Goal: Communication & Community: Answer question/provide support

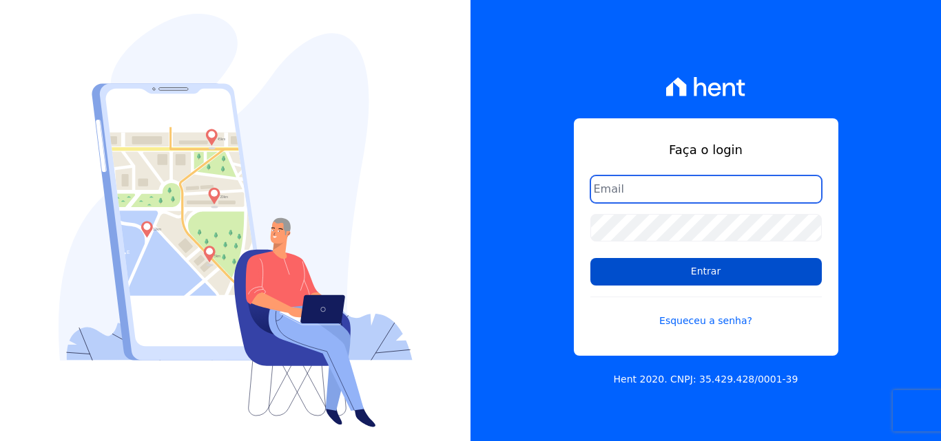
type input "[EMAIL_ADDRESS][DOMAIN_NAME]"
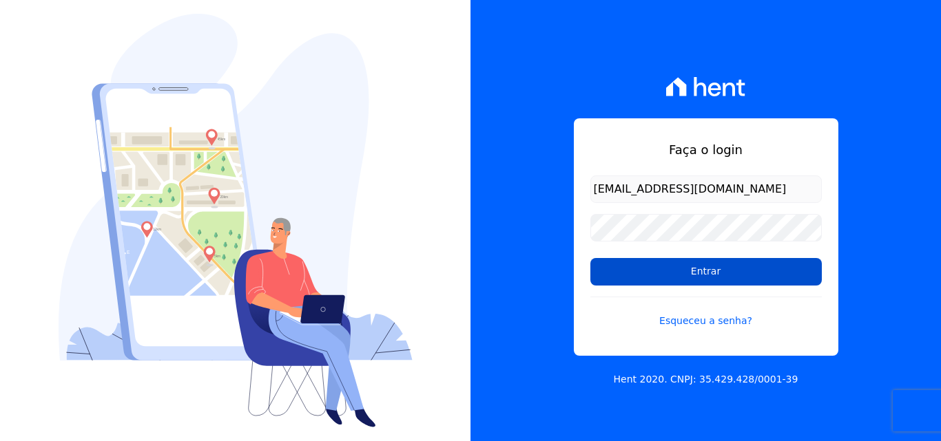
click at [667, 272] on input "Entrar" at bounding box center [705, 272] width 231 height 28
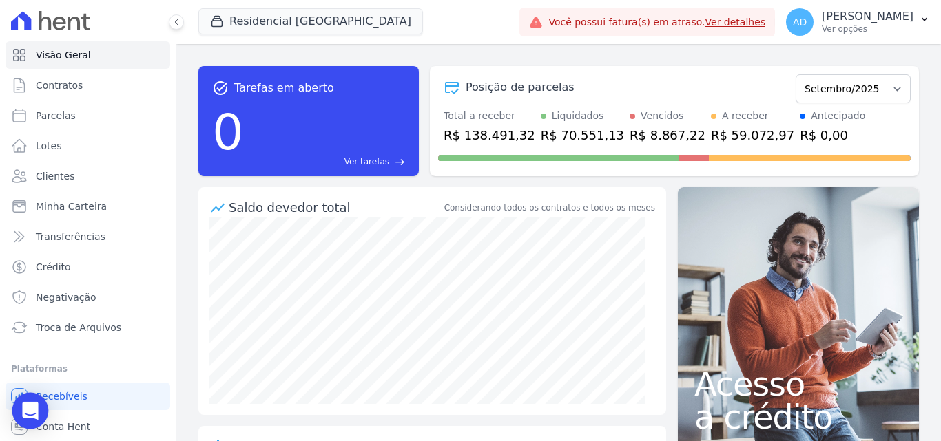
click at [33, 409] on icon "Open Intercom Messenger" at bounding box center [30, 411] width 16 height 18
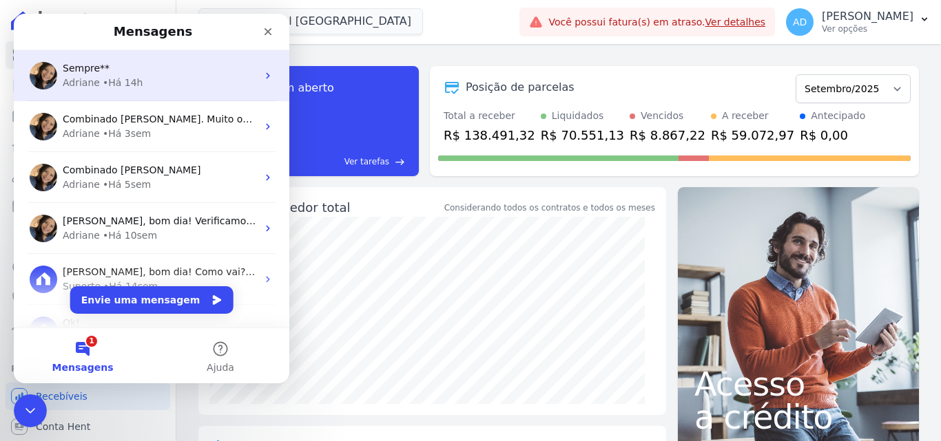
click at [174, 83] on div "Adriane • Há 14h" at bounding box center [160, 83] width 194 height 14
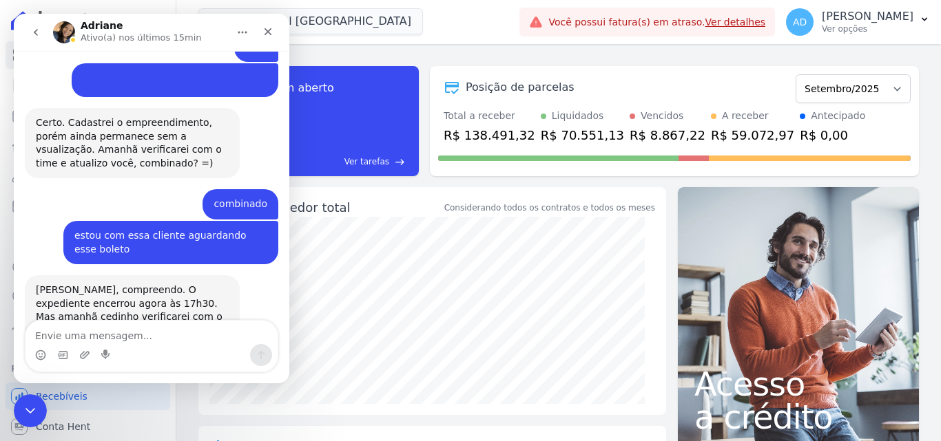
scroll to position [1547, 0]
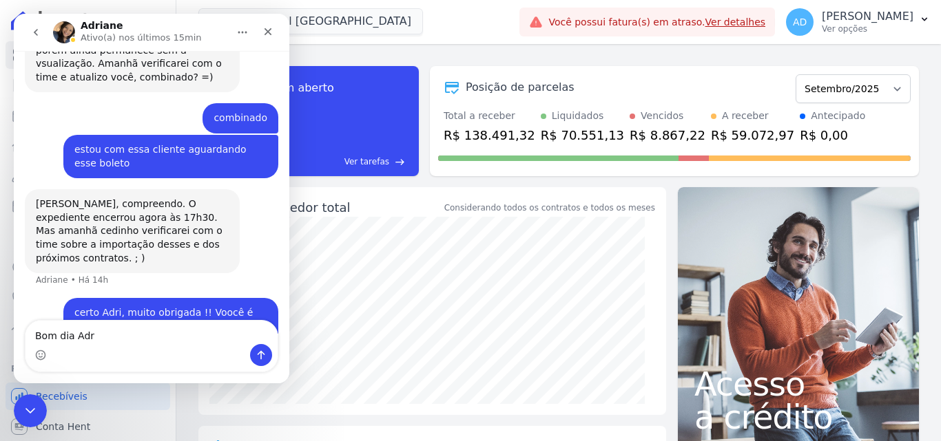
type textarea "Bom dia Adri"
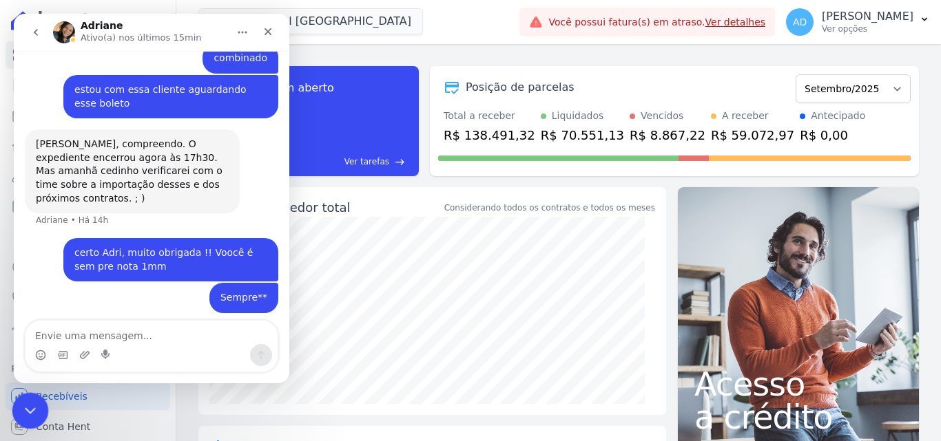
drag, startPoint x: 31, startPoint y: 417, endPoint x: 190, endPoint y: 511, distance: 184.6
click at [32, 419] on div "Encerramento do Messenger da Intercom" at bounding box center [28, 408] width 33 height 33
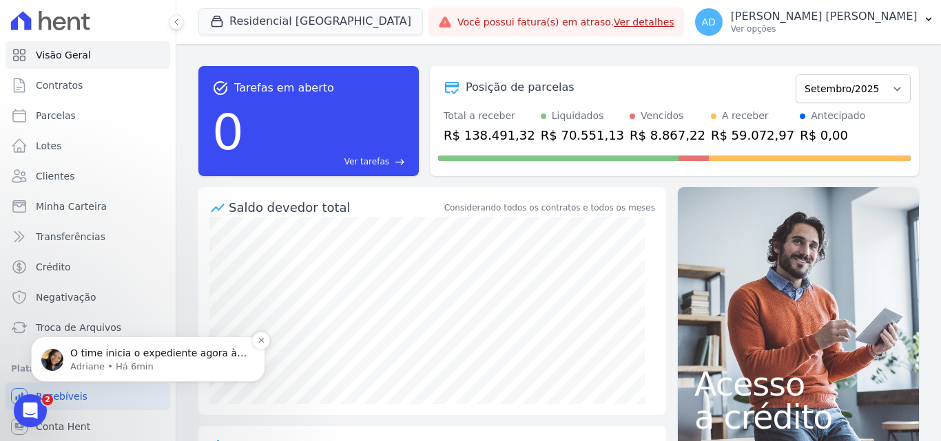
click at [154, 364] on p "Adriane • Há 6min" at bounding box center [159, 367] width 178 height 12
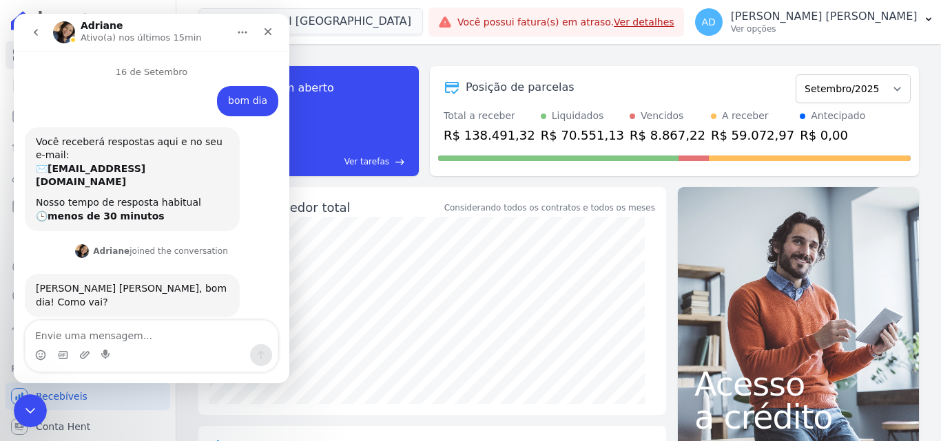
scroll to position [34, 0]
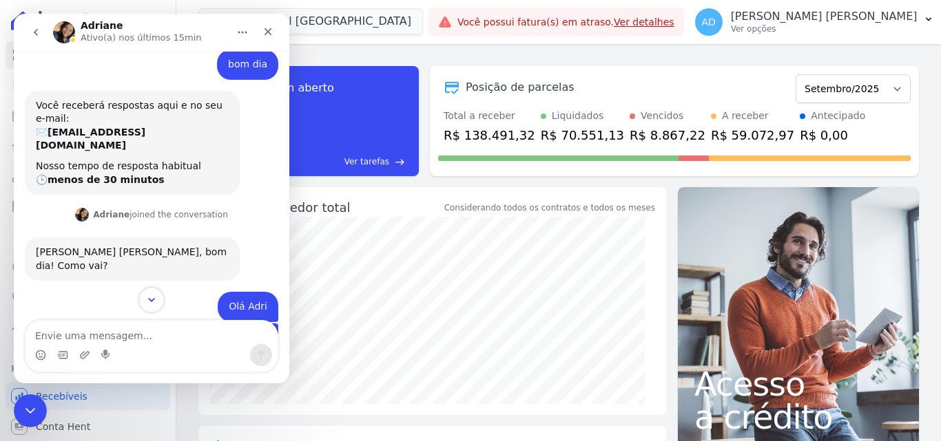
click at [149, 296] on icon "Scroll to bottom" at bounding box center [151, 300] width 12 height 12
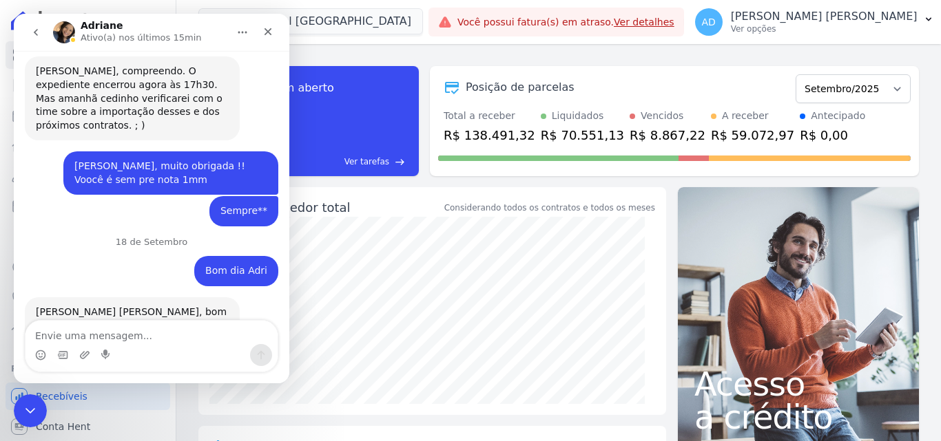
scroll to position [1706, 0]
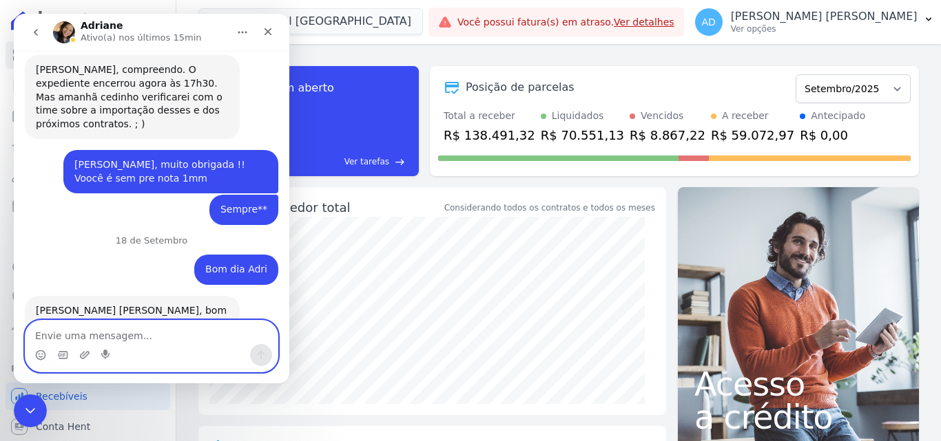
click at [146, 336] on textarea "Envie uma mensagem..." at bounding box center [151, 332] width 252 height 23
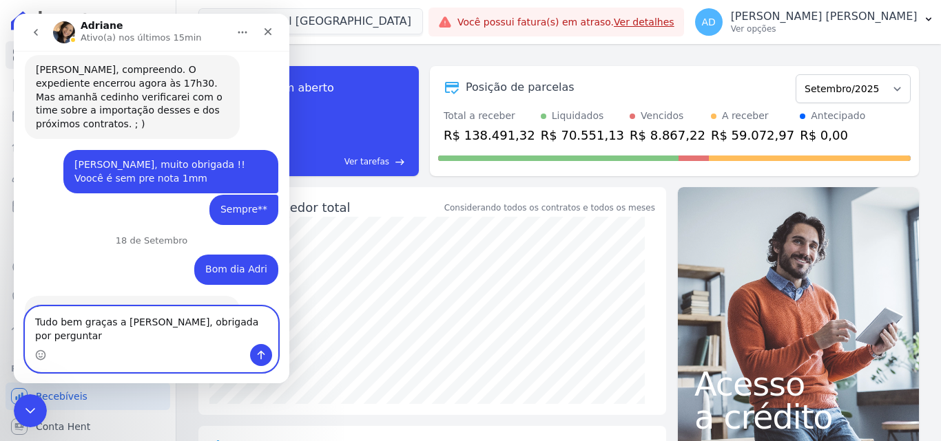
type textarea "Tudo bem graças a [DEMOGRAPHIC_DATA], obrigada por perguntar!"
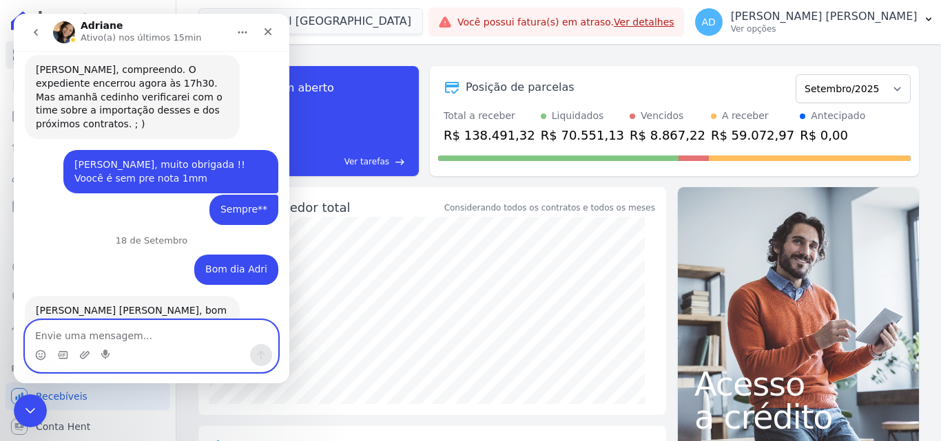
scroll to position [1761, 0]
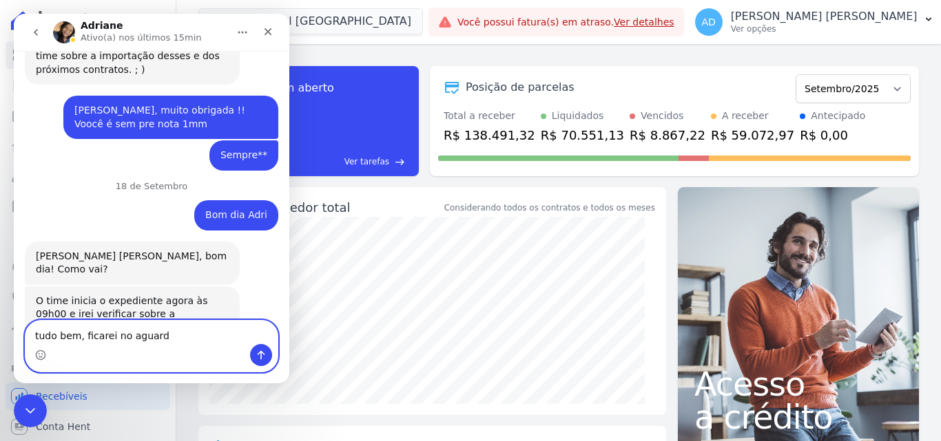
type textarea "tudo bem, ficarei no aguardo"
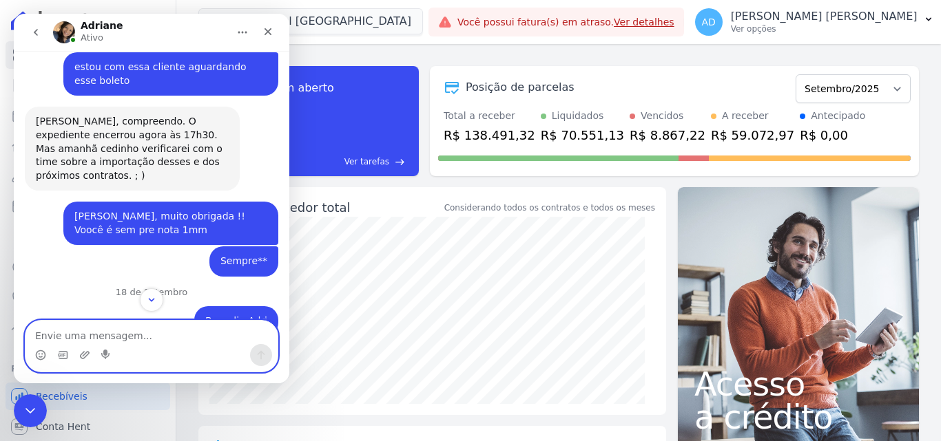
scroll to position [1792, 0]
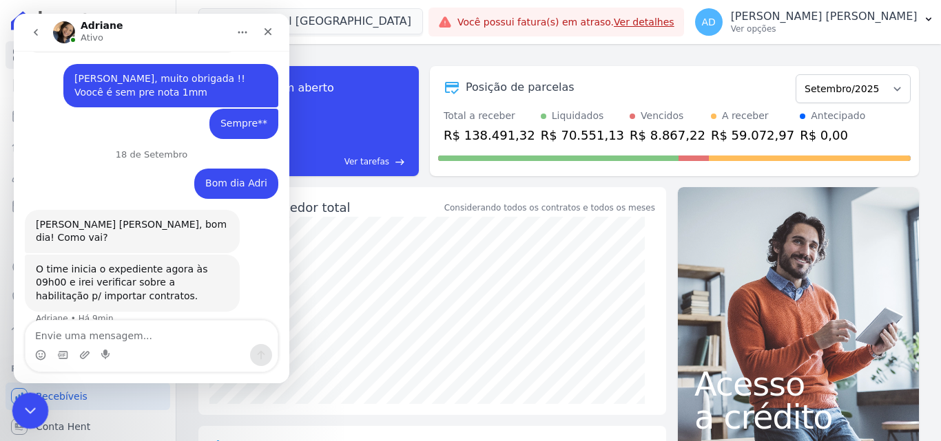
drag, startPoint x: 30, startPoint y: 413, endPoint x: 183, endPoint y: 498, distance: 174.8
click at [31, 415] on icon "Encerramento do Messenger da Intercom" at bounding box center [28, 409] width 17 height 17
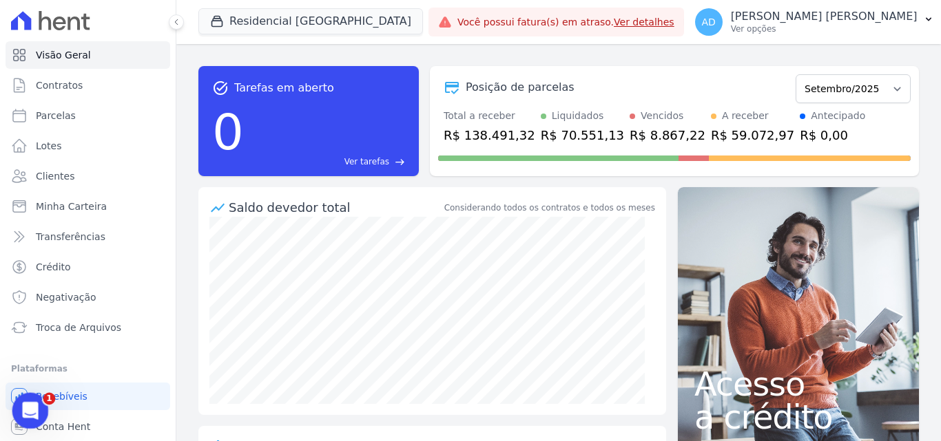
click at [30, 425] on div "Abertura do Messenger da Intercom" at bounding box center [28, 408] width 45 height 45
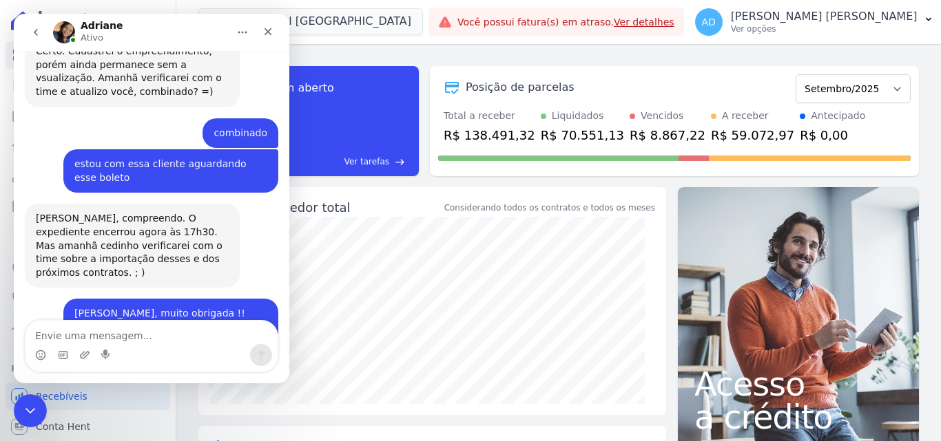
scroll to position [1517, 0]
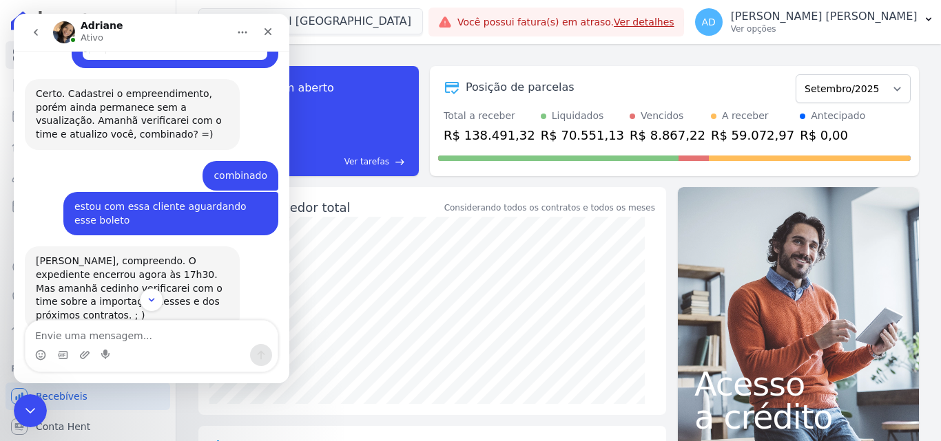
click at [39, 36] on icon "go back" at bounding box center [35, 32] width 11 height 11
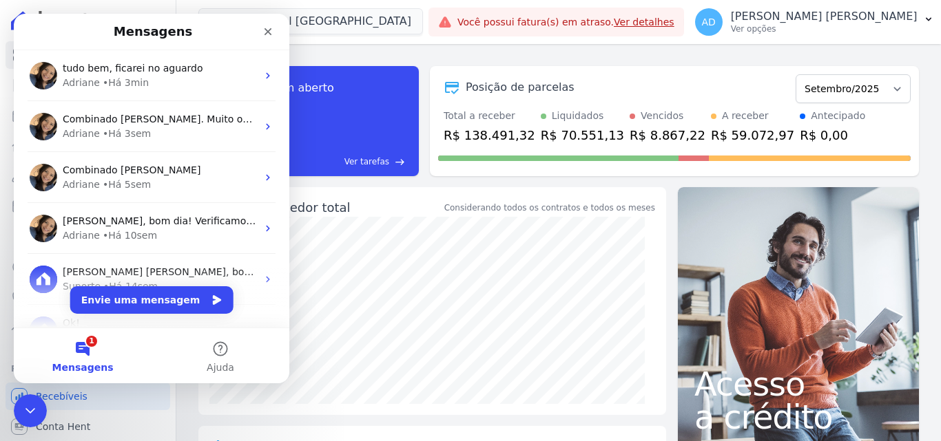
scroll to position [0, 0]
click at [262, 35] on div "Fechar" at bounding box center [267, 31] width 25 height 25
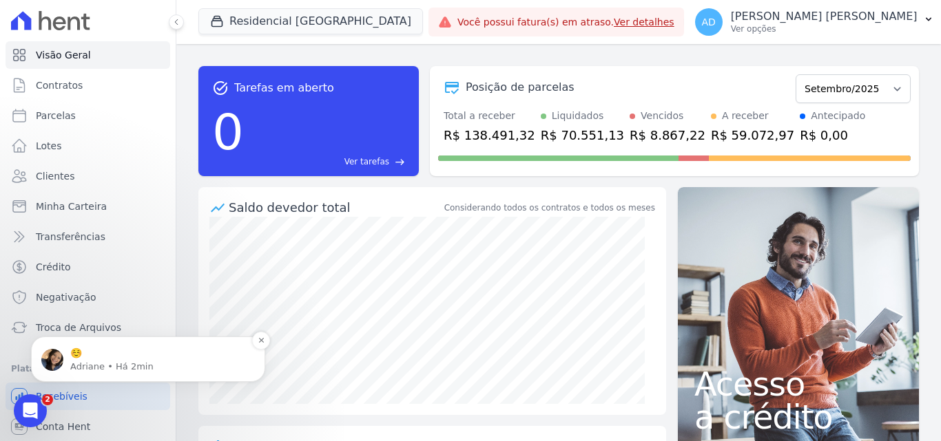
click at [143, 350] on p "☺️" at bounding box center [159, 354] width 178 height 14
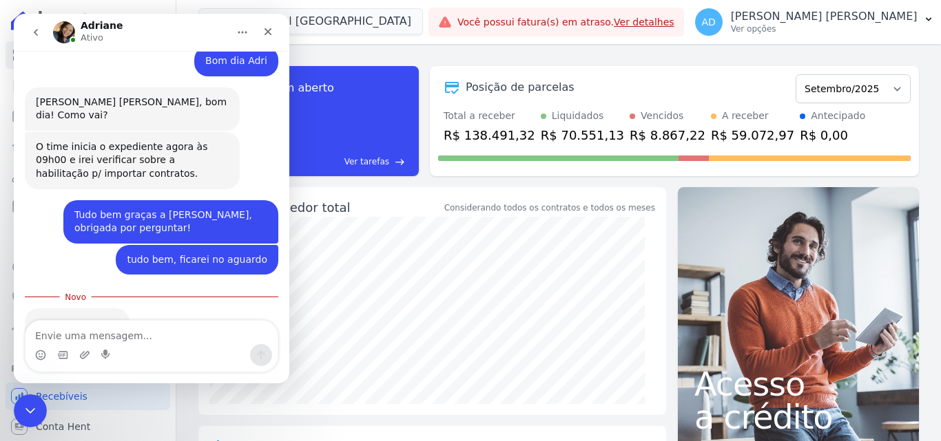
scroll to position [1917, 0]
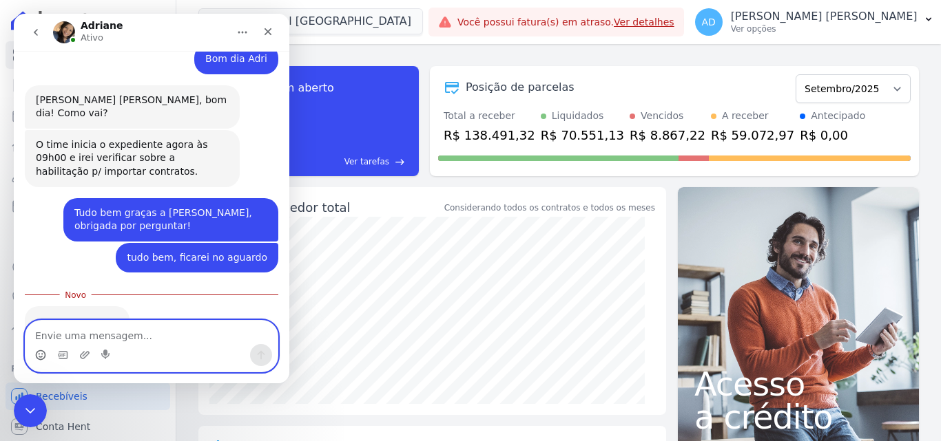
click at [39, 353] on icon "Selecionador de Emoji" at bounding box center [40, 355] width 11 height 11
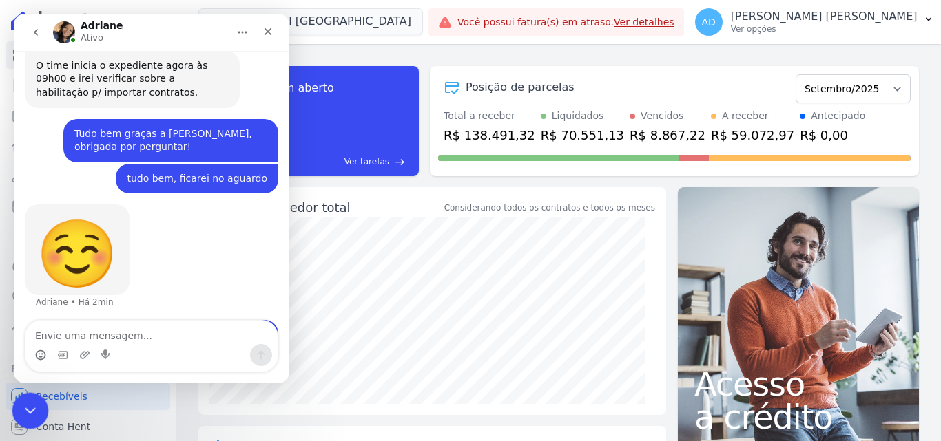
click at [30, 406] on icon "Encerramento do Messenger da Intercom" at bounding box center [28, 409] width 17 height 17
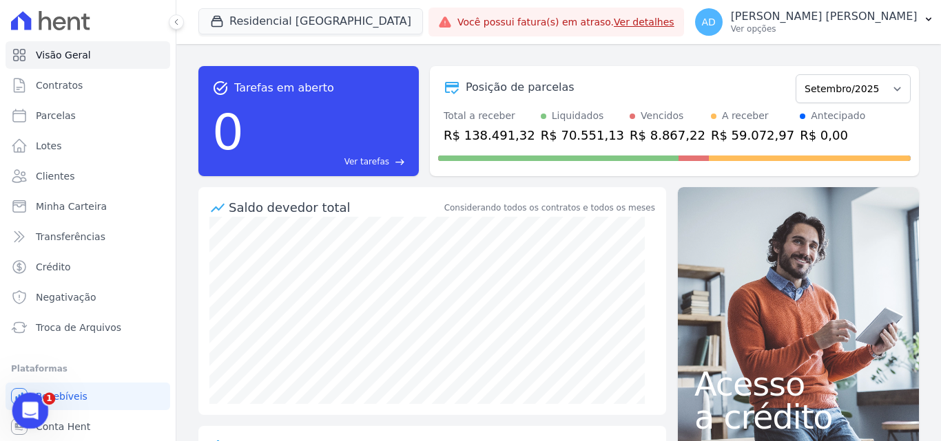
click at [34, 397] on div "Abertura do Messenger da Intercom" at bounding box center [28, 408] width 45 height 45
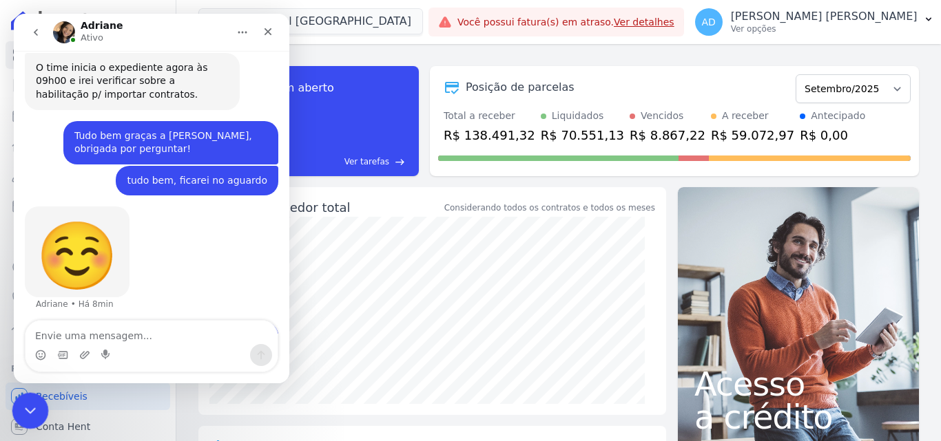
click at [31, 396] on div "Encerramento do Messenger da Intercom" at bounding box center [28, 408] width 33 height 33
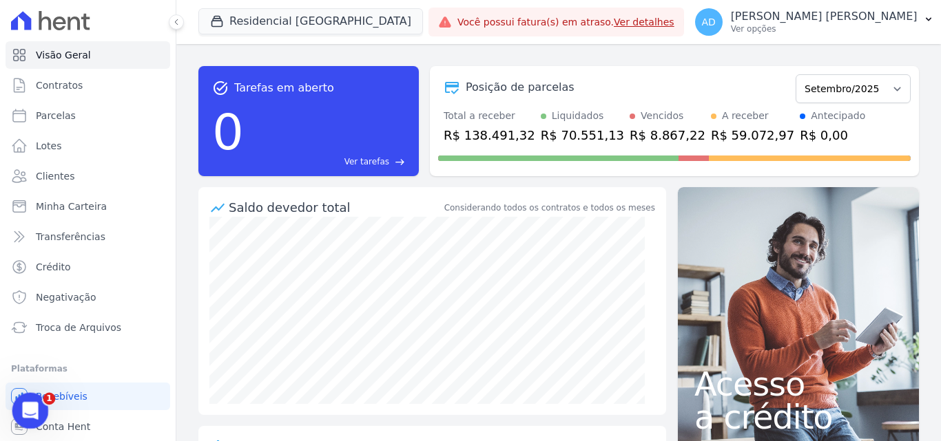
click at [26, 414] on icon "Abertura do Messenger da Intercom" at bounding box center [28, 409] width 23 height 23
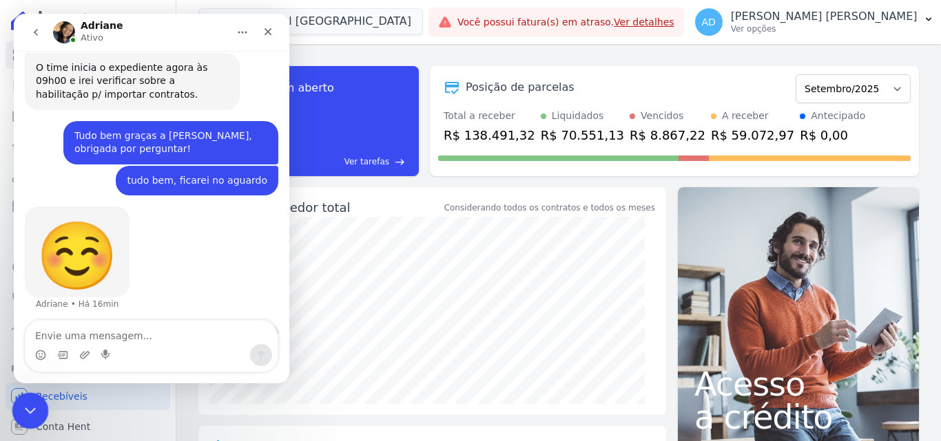
click at [24, 415] on icon "Encerramento do Messenger da Intercom" at bounding box center [28, 409] width 17 height 17
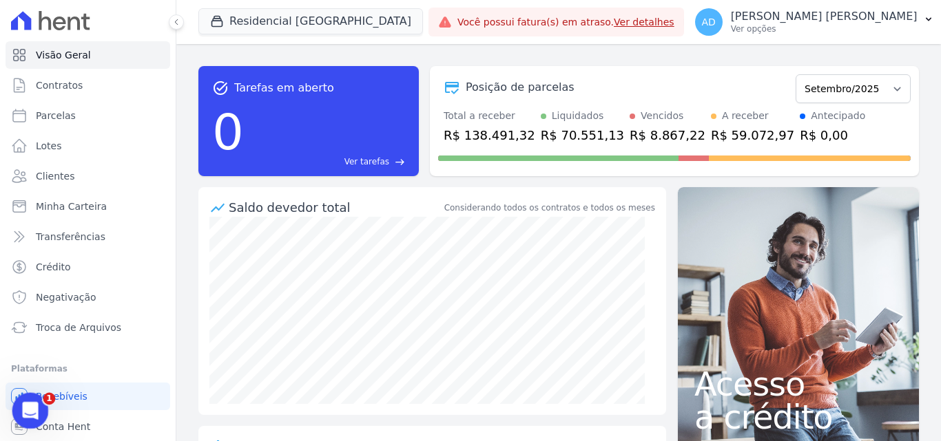
click at [24, 407] on icon "Abertura do Messenger da Intercom" at bounding box center [28, 409] width 23 height 23
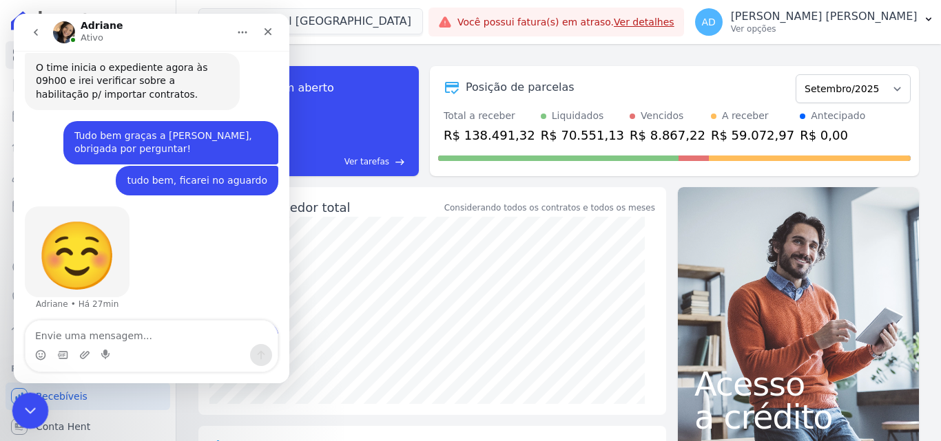
click at [32, 406] on icon "Encerramento do Messenger da Intercom" at bounding box center [28, 409] width 17 height 17
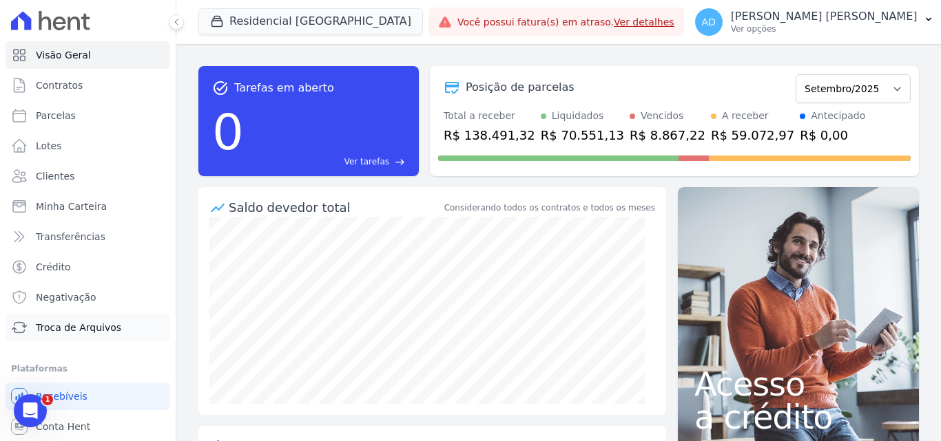
click at [74, 333] on span "Troca de Arquivos" at bounding box center [78, 328] width 85 height 14
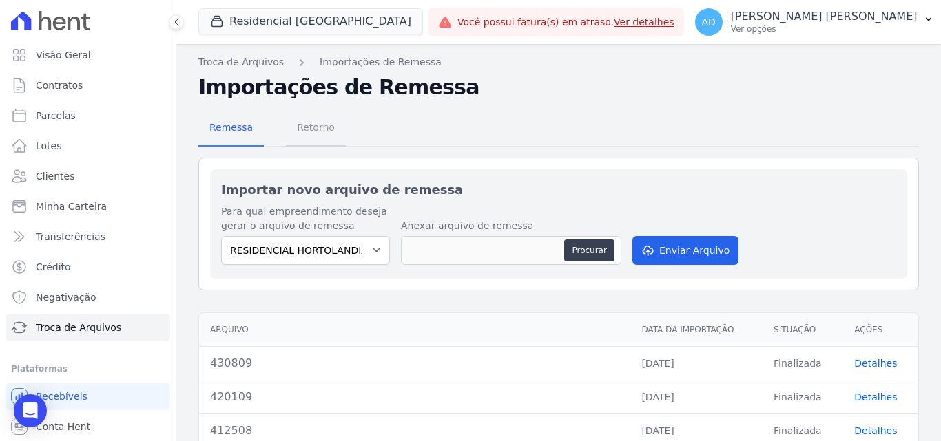
click at [299, 126] on span "Retorno" at bounding box center [316, 128] width 54 height 28
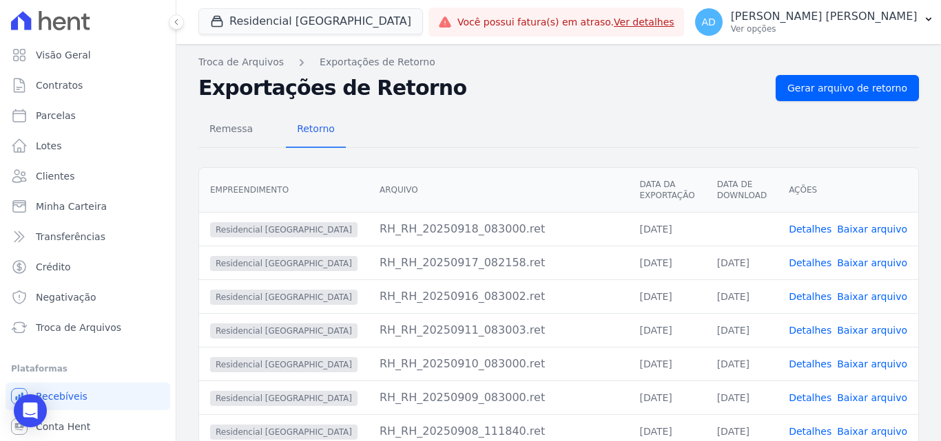
click at [864, 228] on link "Baixar arquivo" at bounding box center [872, 229] width 70 height 11
click at [669, 26] on link "Ver detalhes" at bounding box center [643, 22] width 61 height 11
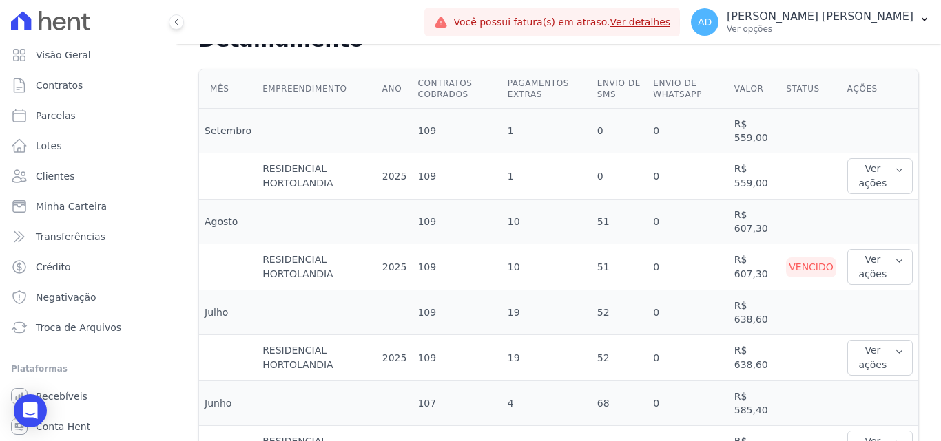
scroll to position [413, 0]
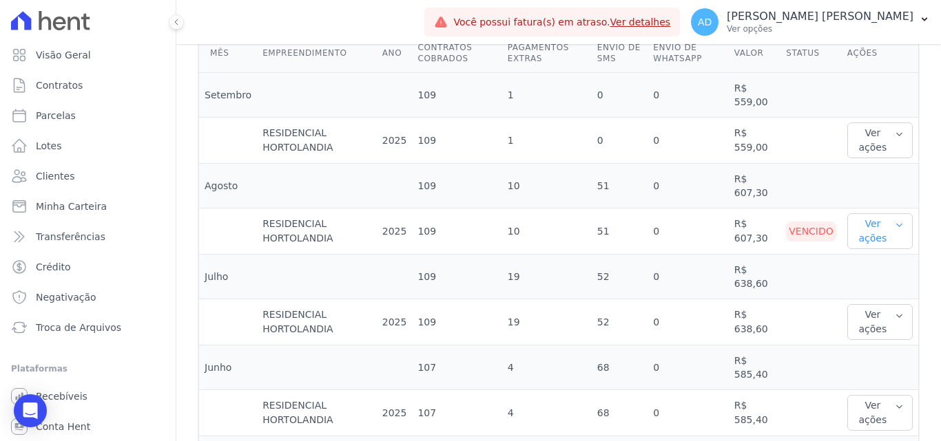
click at [877, 233] on button "Ver ações" at bounding box center [879, 231] width 65 height 36
click at [889, 275] on link "Ver boleto" at bounding box center [903, 276] width 102 height 14
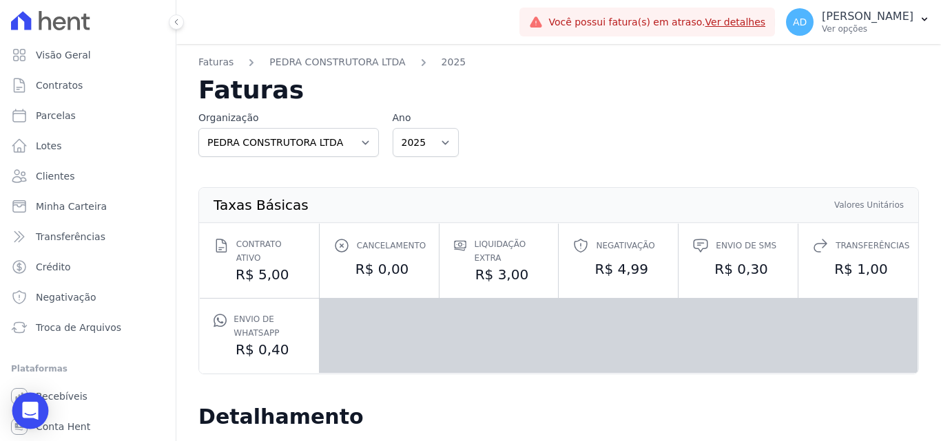
click at [43, 407] on div "Open Intercom Messenger" at bounding box center [30, 411] width 36 height 36
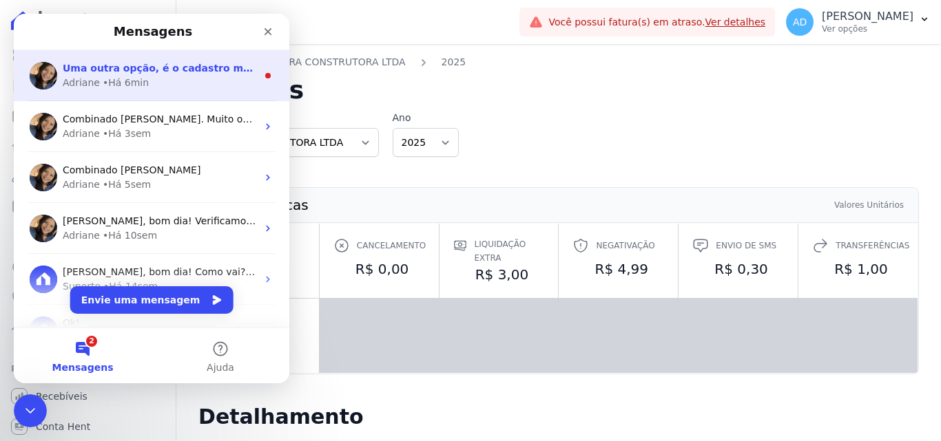
click at [149, 78] on div "Adriane • Há 6min" at bounding box center [160, 83] width 194 height 14
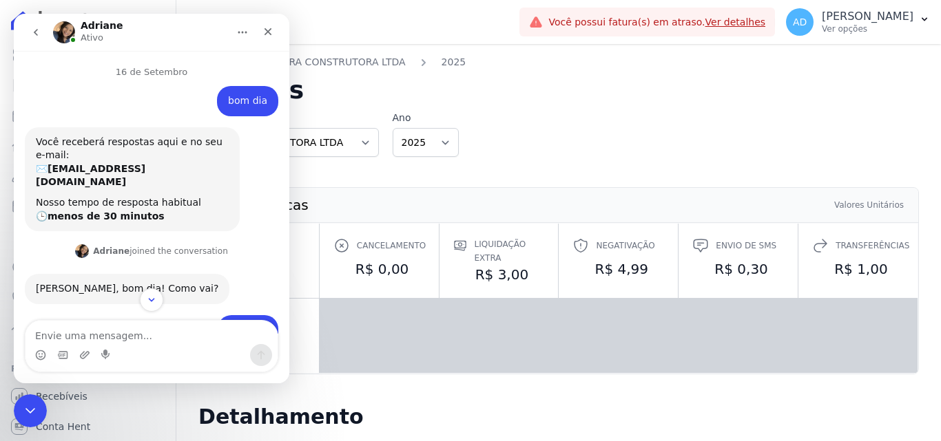
scroll to position [2, 0]
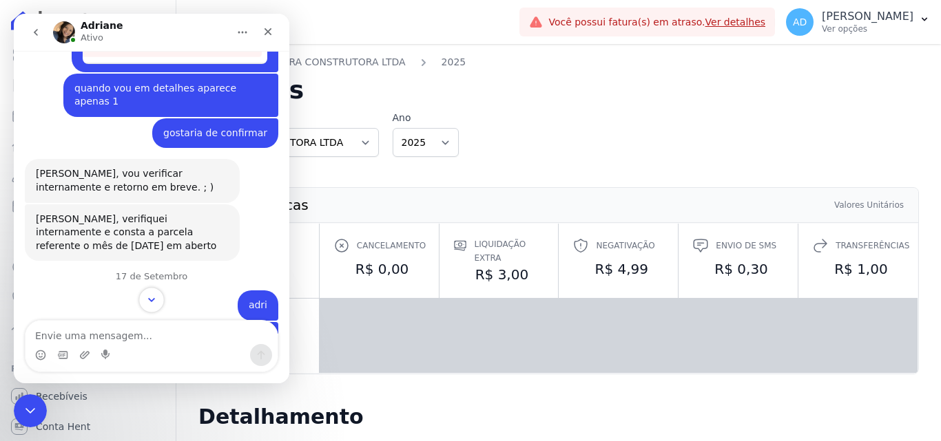
click at [152, 296] on icon "Scroll to bottom" at bounding box center [151, 300] width 12 height 12
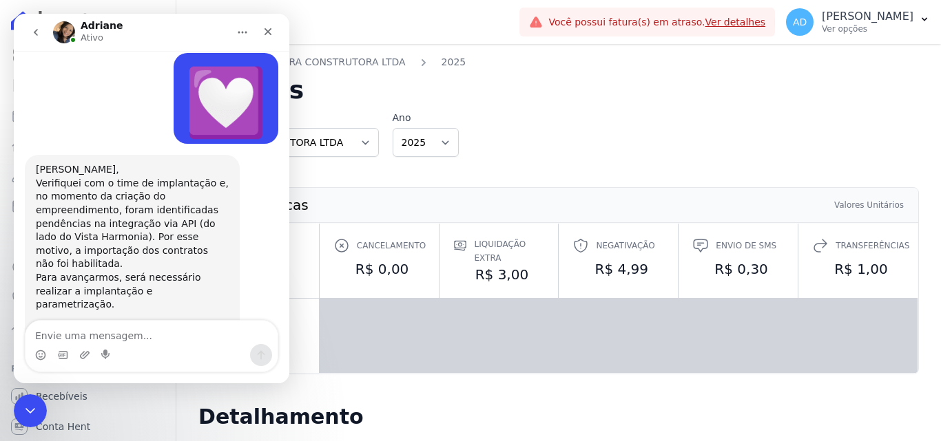
scroll to position [2223, 0]
click at [142, 332] on link "[EMAIL_ADDRESS][DOMAIN_NAME]" at bounding box center [127, 344] width 182 height 25
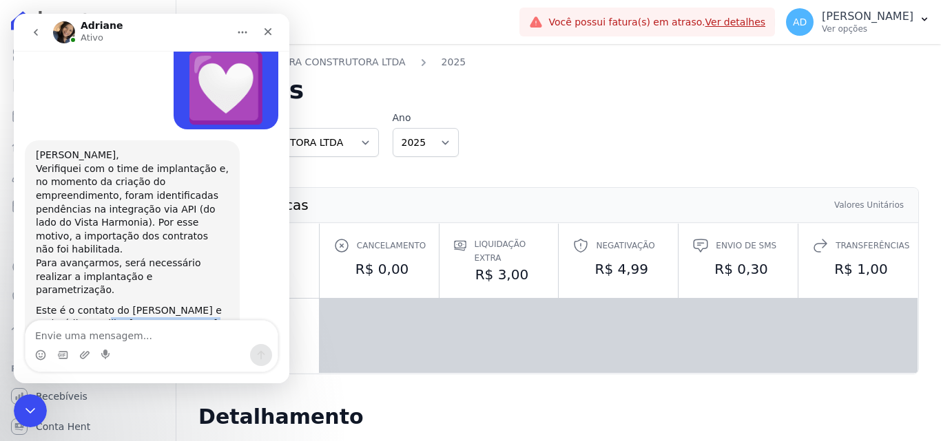
drag, startPoint x: 69, startPoint y: 216, endPoint x: 180, endPoint y: 218, distance: 111.6
click at [180, 304] on div "Este é o contato do [PERSON_NAME] e poderá lhe auxiliar: [EMAIL_ADDRESS][DOMAIN…" at bounding box center [132, 324] width 193 height 41
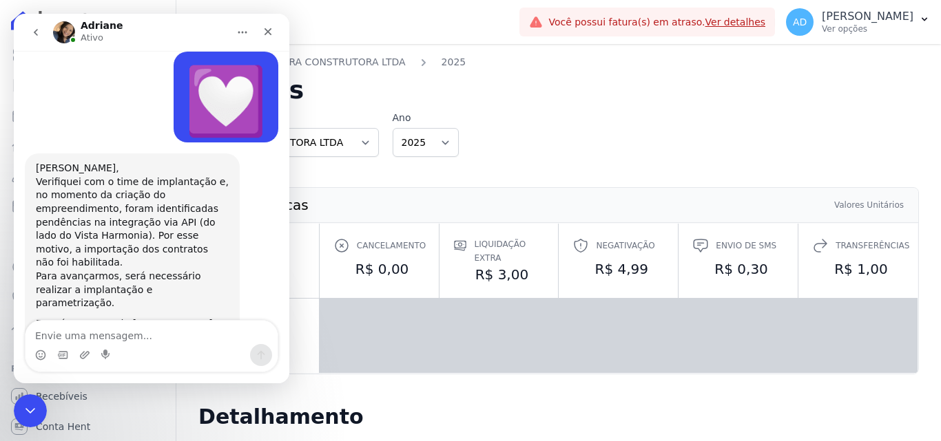
scroll to position [2223, 0]
copy div "[EMAIL_ADDRESS][DOMAIN_NAME]"
click at [335, 187] on div "Taxas Básicas Valores Unitários Contrato ativo R$ 5,00 Cancelamento R$ 0,00 Liq…" at bounding box center [558, 281] width 764 height 226
click at [27, 414] on icon "Encerramento do Messenger da Intercom" at bounding box center [28, 409] width 17 height 17
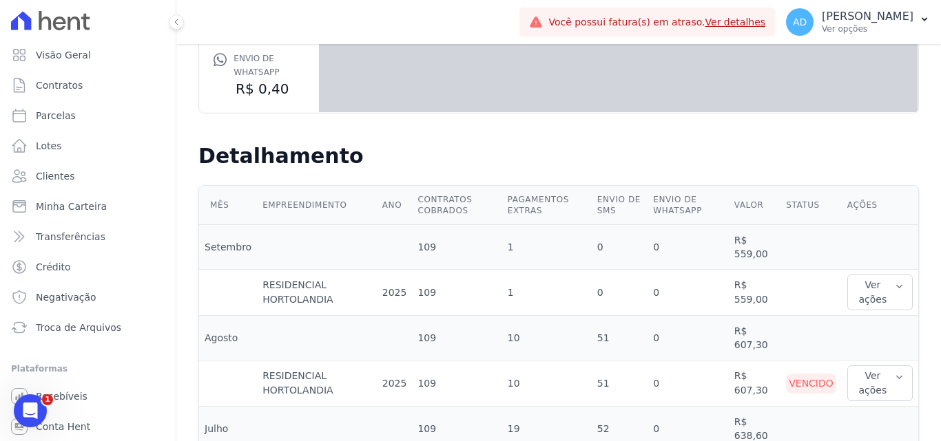
scroll to position [344, 0]
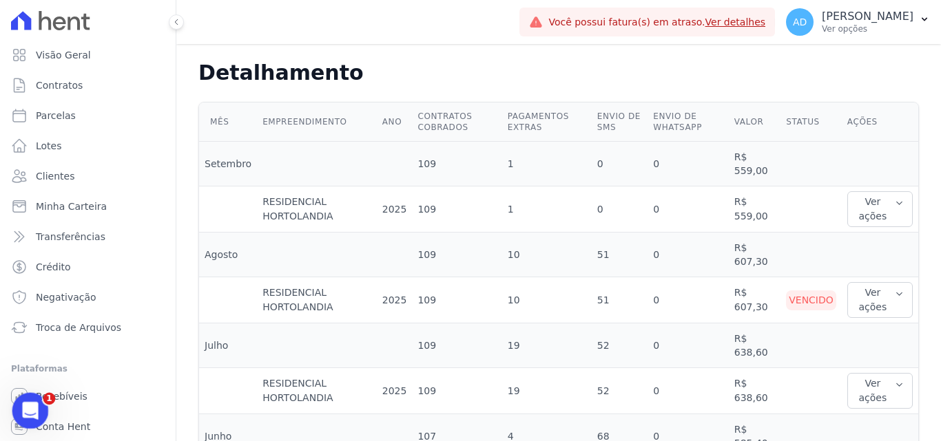
click at [28, 405] on icon "Abertura do Messenger da Intercom" at bounding box center [28, 409] width 23 height 23
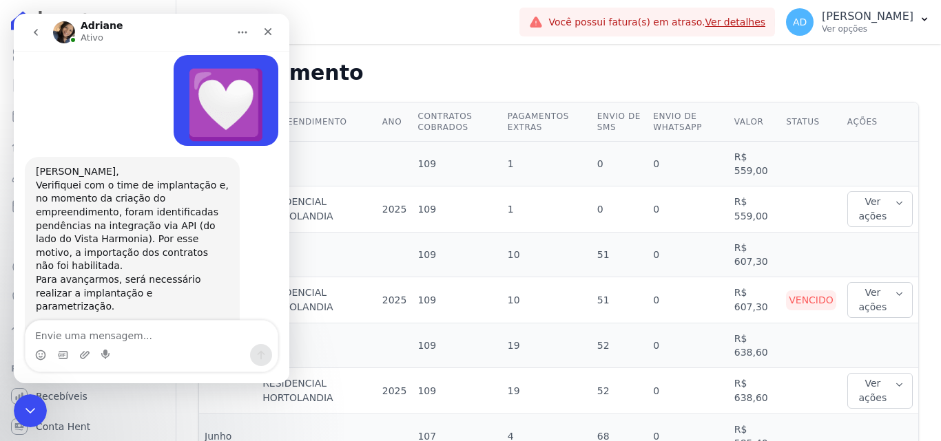
scroll to position [2223, 0]
click at [116, 335] on textarea "Envie uma mensagem..." at bounding box center [151, 332] width 252 height 23
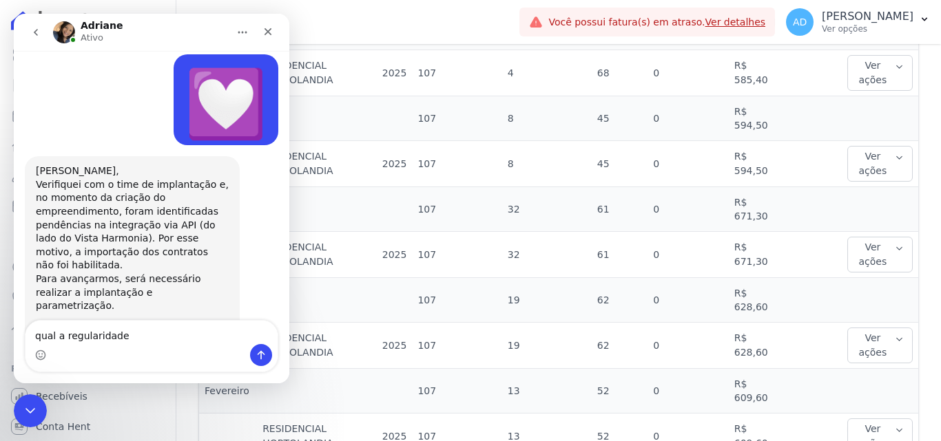
scroll to position [757, 0]
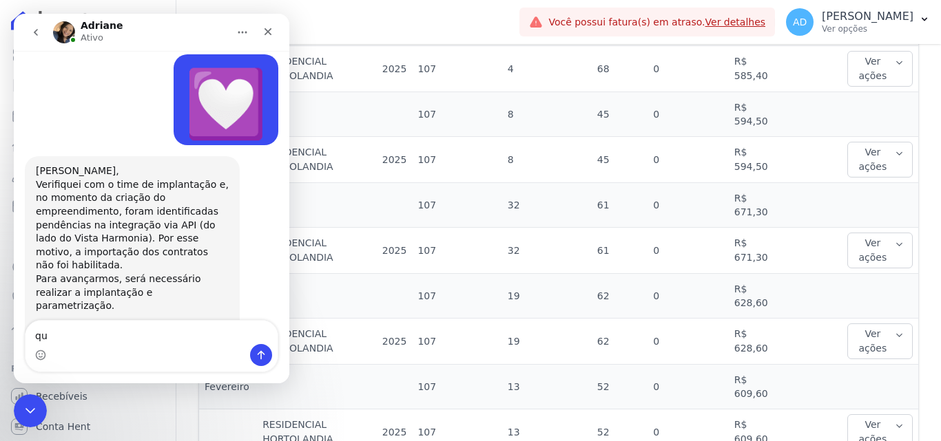
type textarea "q"
type textarea "certo, vou entrar em contato"
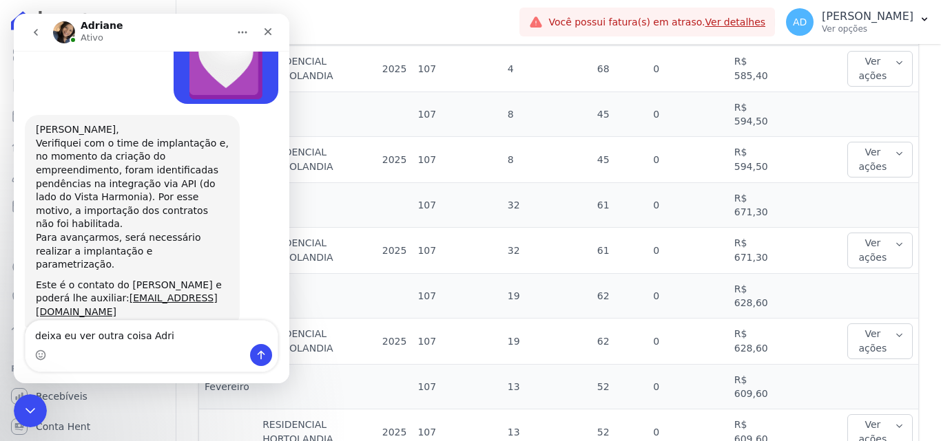
type textarea "deixa eu ver outra coisa Adri"
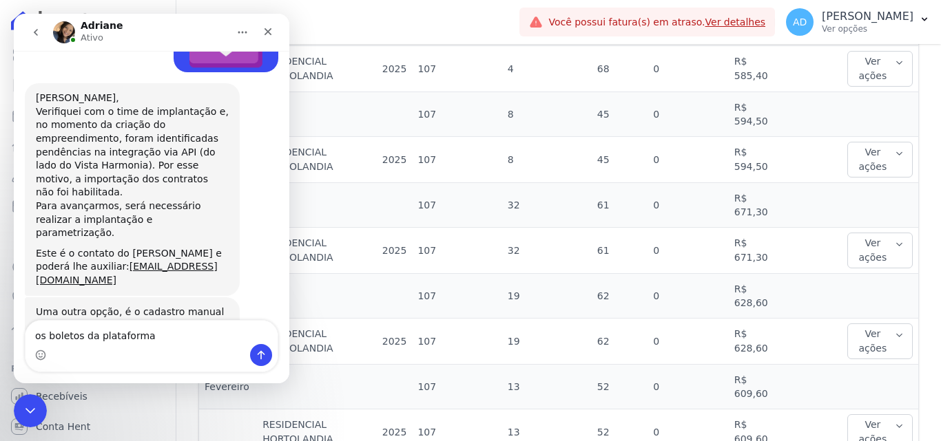
type textarea "os boletos da plataforma"
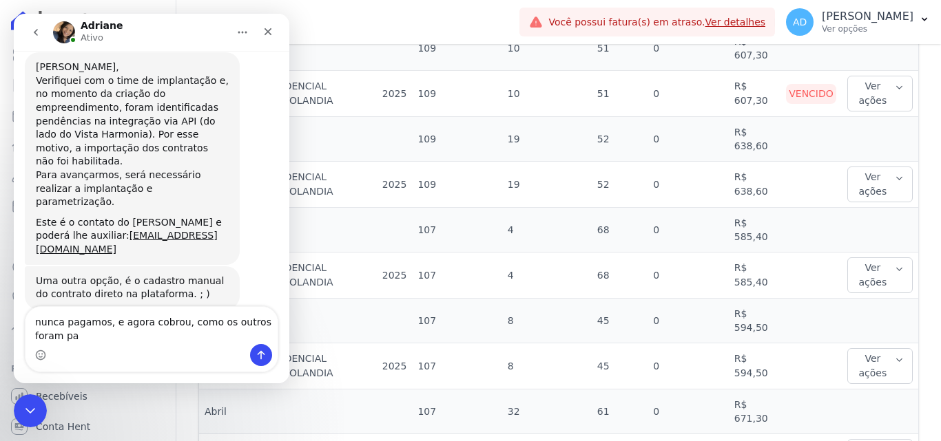
scroll to position [2341, 0]
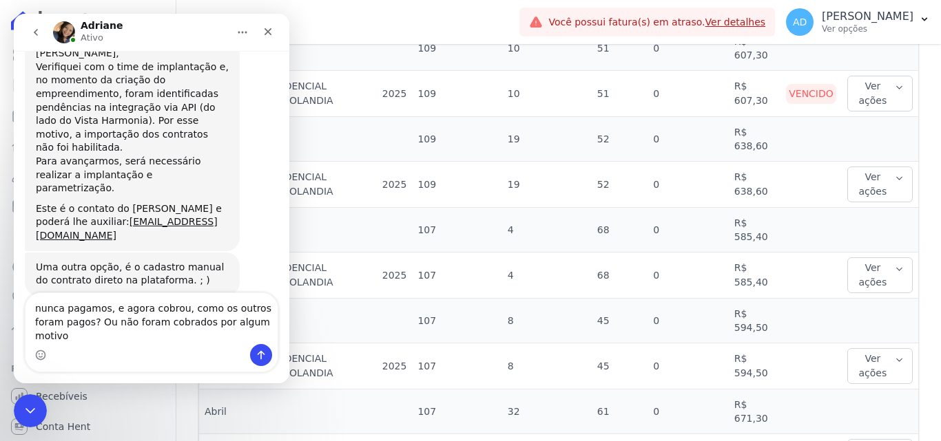
type textarea "nunca pagamos, e agora cobrou, como os outros foram pagos? Ou não foram cobrado…"
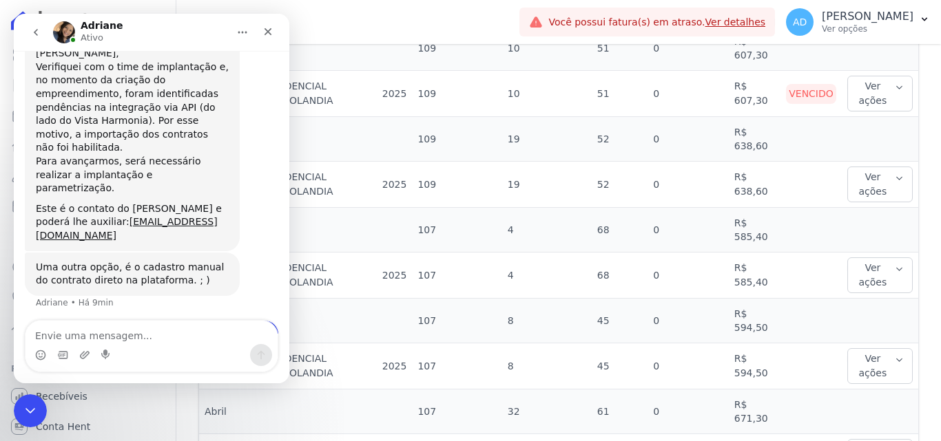
scroll to position [2386, 0]
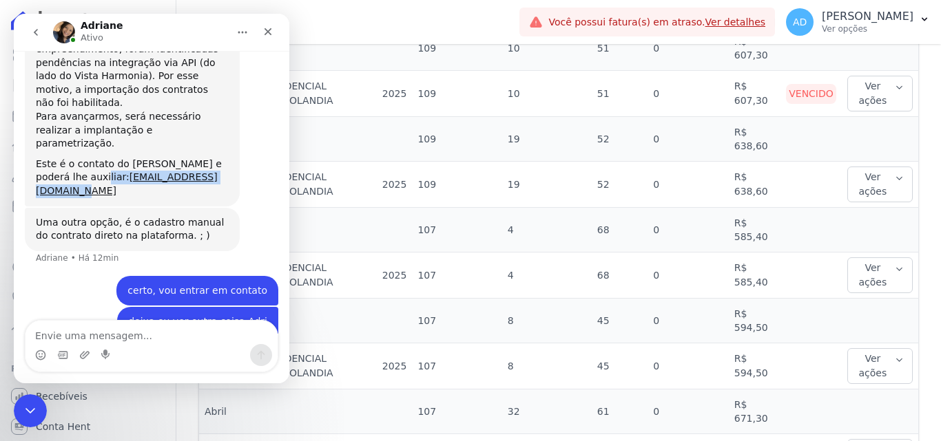
drag, startPoint x: 69, startPoint y: 68, endPoint x: 182, endPoint y: 72, distance: 113.7
click at [182, 158] on div "Este é o contato do [PERSON_NAME] e poderá lhe auxiliar: [EMAIL_ADDRESS][DOMAIN…" at bounding box center [132, 178] width 193 height 41
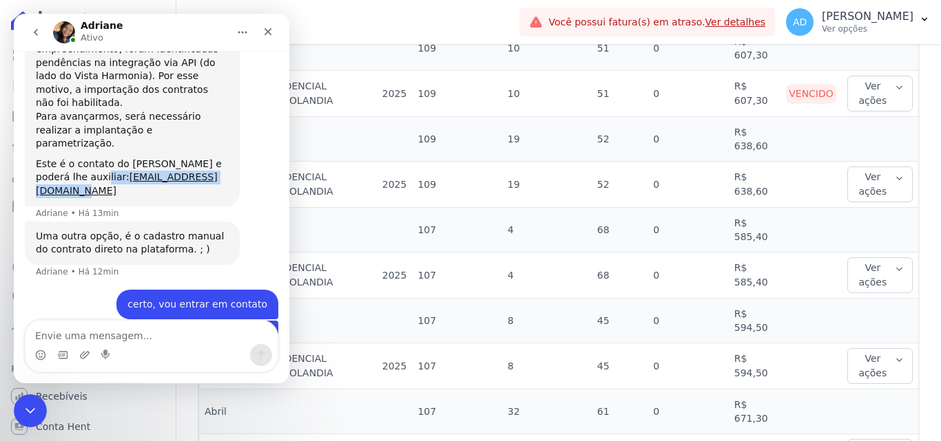
copy div "[EMAIL_ADDRESS][DOMAIN_NAME]"
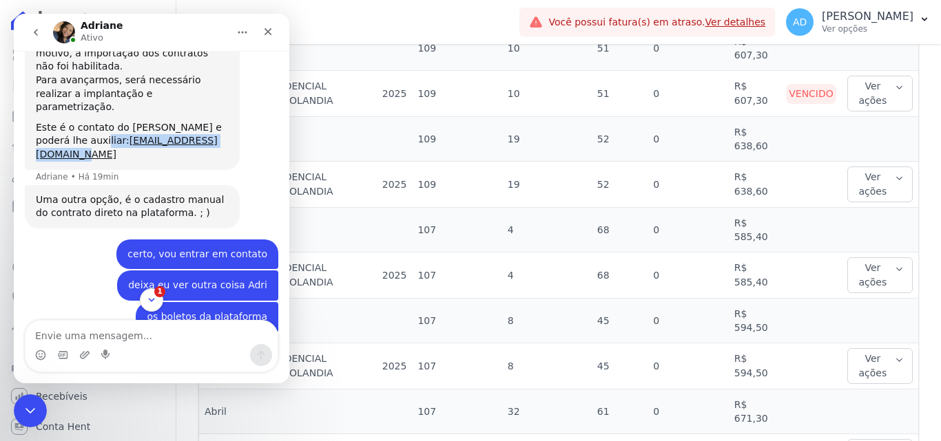
scroll to position [2517, 0]
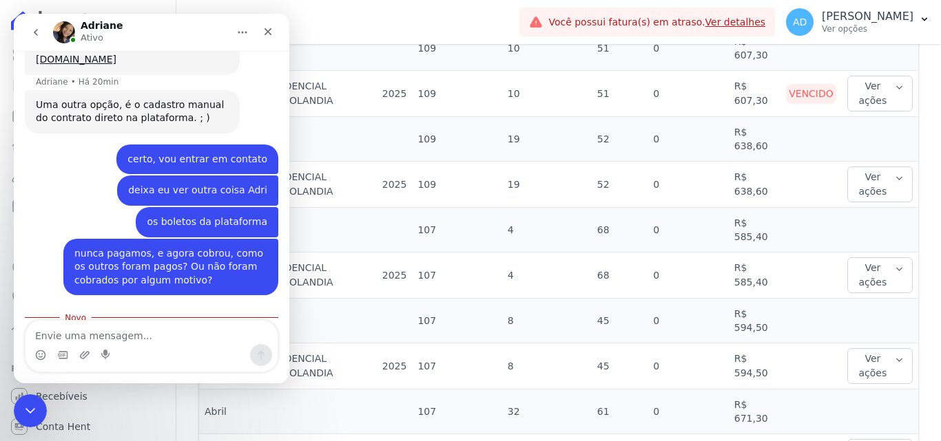
click at [143, 345] on div "Messenger da Intercom" at bounding box center [151, 355] width 252 height 22
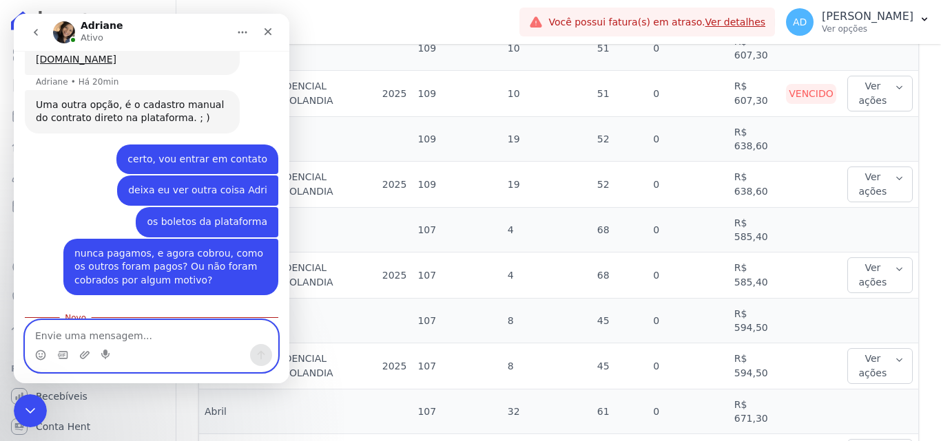
click at [153, 334] on textarea "Envie uma mensagem..." at bounding box center [151, 332] width 252 height 23
type textarea "Adri"
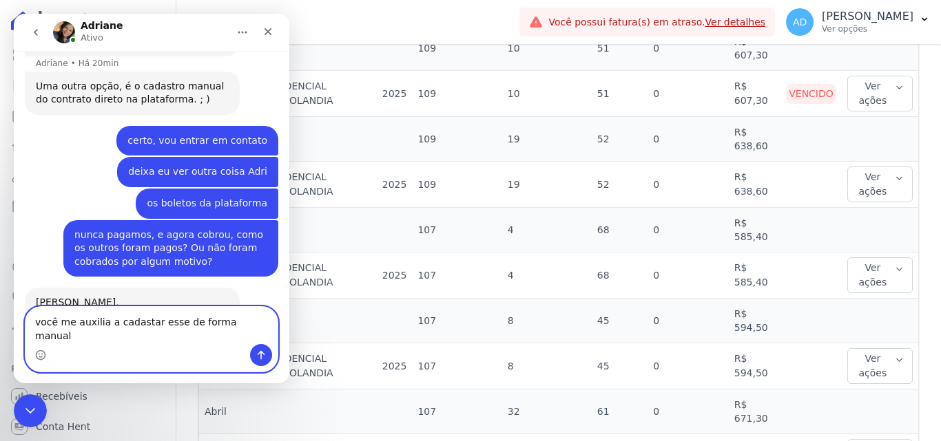
type textarea "você me auxilia a cadastar esse de forma manual ["
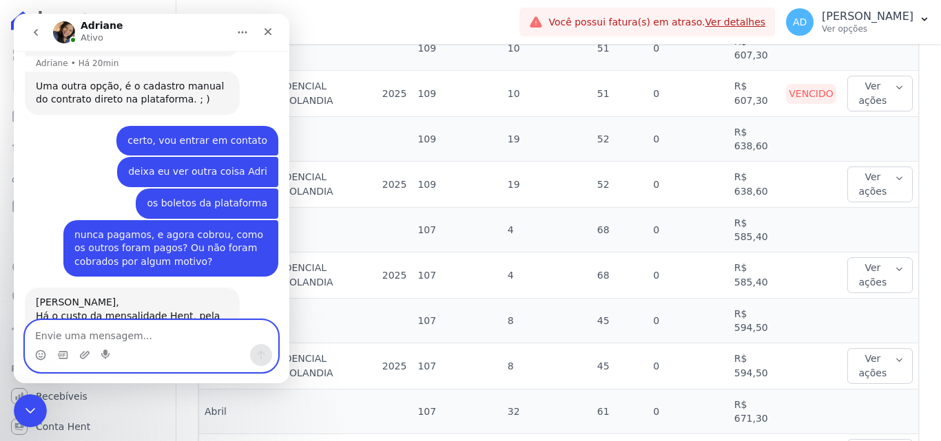
scroll to position [2581, 0]
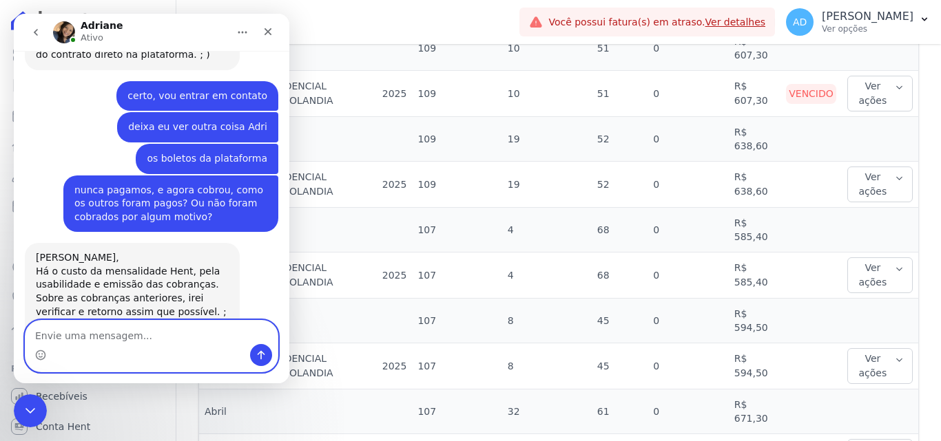
type textarea "?"
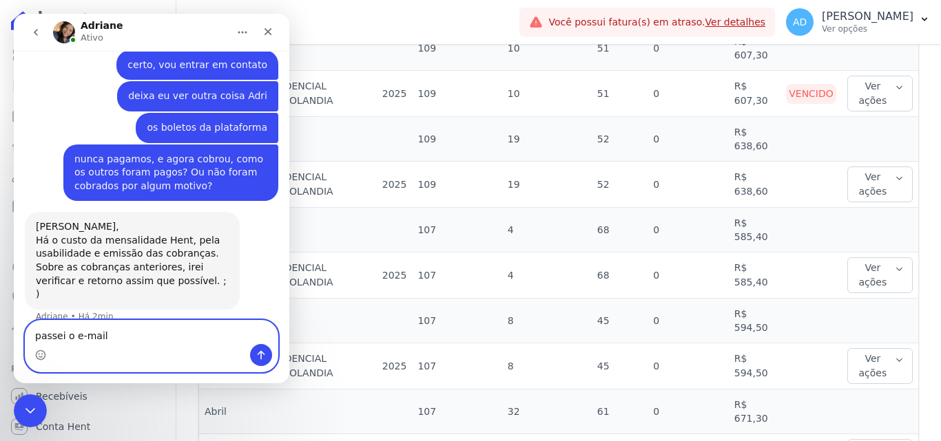
type textarea "passei o e-mail"
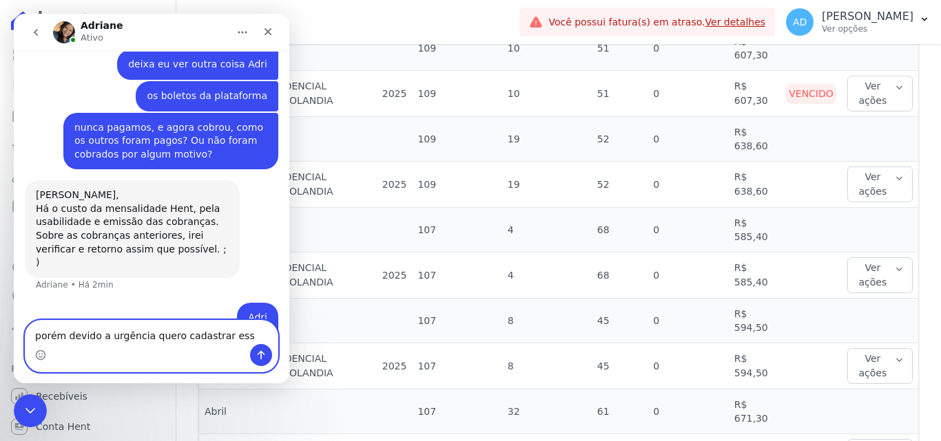
type textarea "porém devido a urgência quero cadastrar esse"
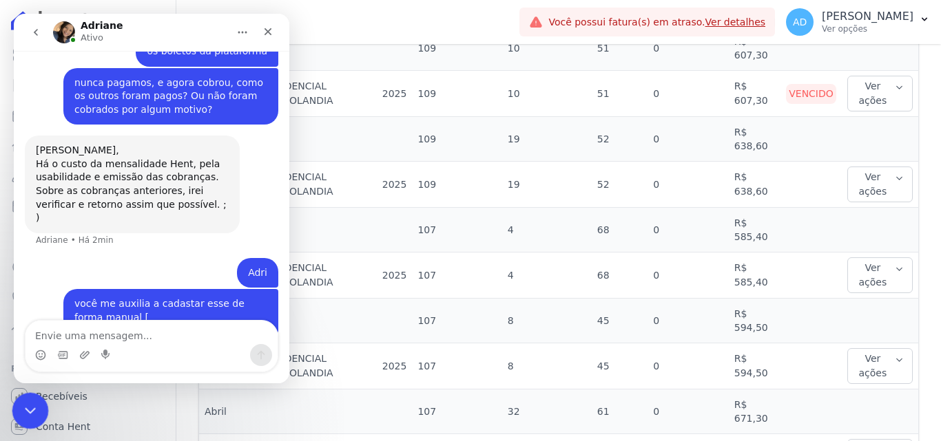
click at [32, 401] on icon "Encerramento do Messenger da Intercom" at bounding box center [28, 409] width 17 height 17
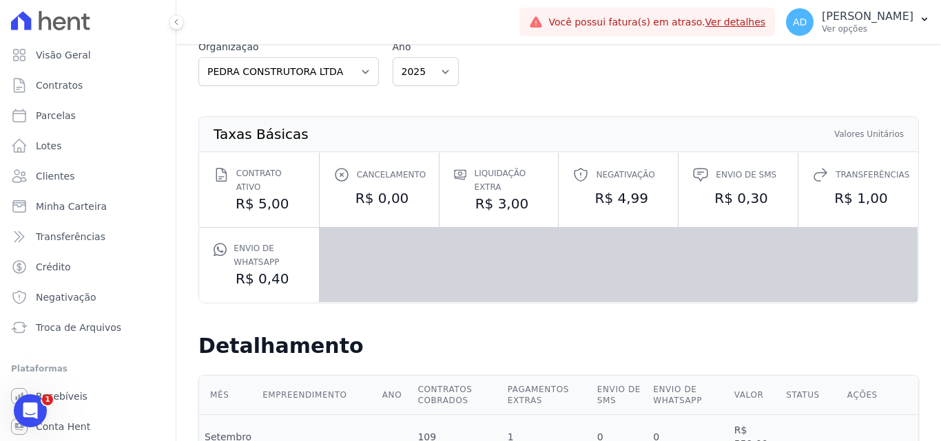
scroll to position [0, 0]
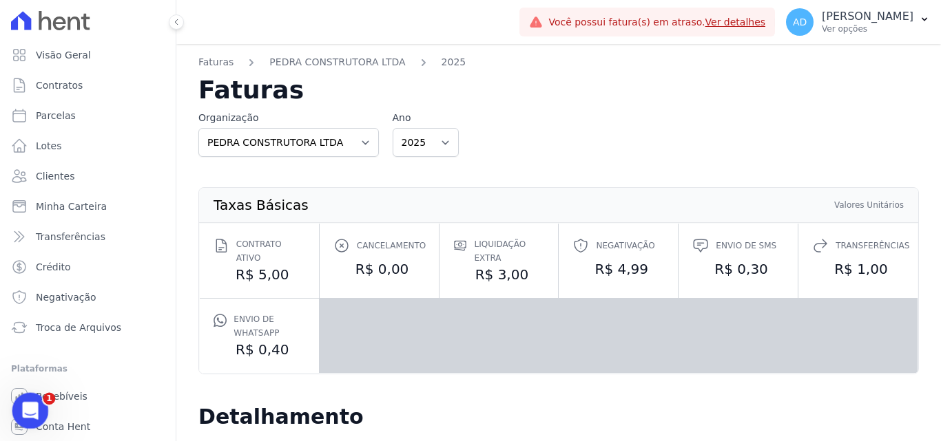
click at [28, 397] on div "Abertura do Messenger da Intercom" at bounding box center [28, 408] width 45 height 45
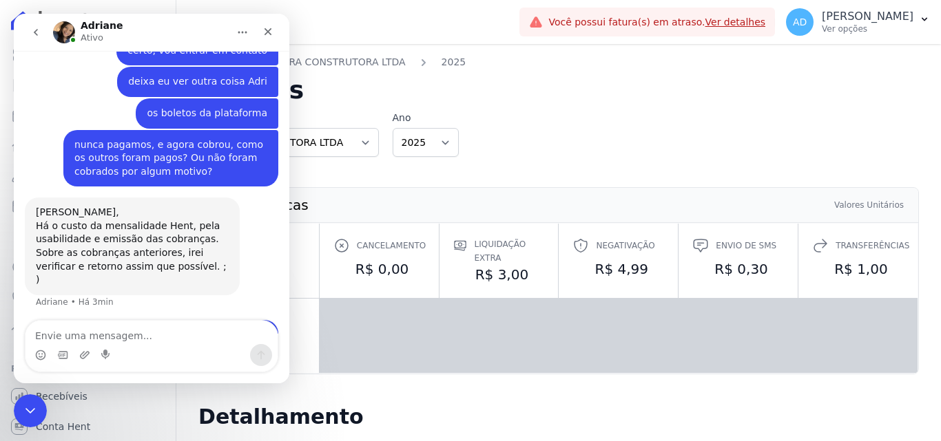
scroll to position [2674, 0]
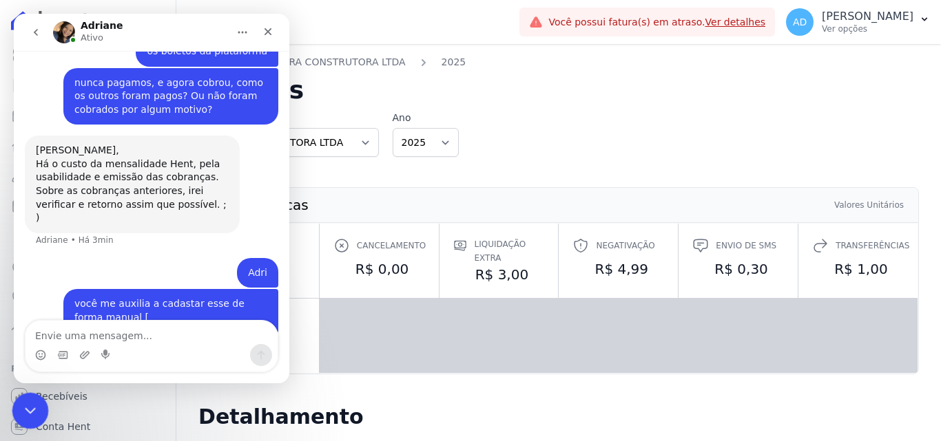
click at [32, 403] on icon "Encerramento do Messenger da Intercom" at bounding box center [28, 409] width 17 height 17
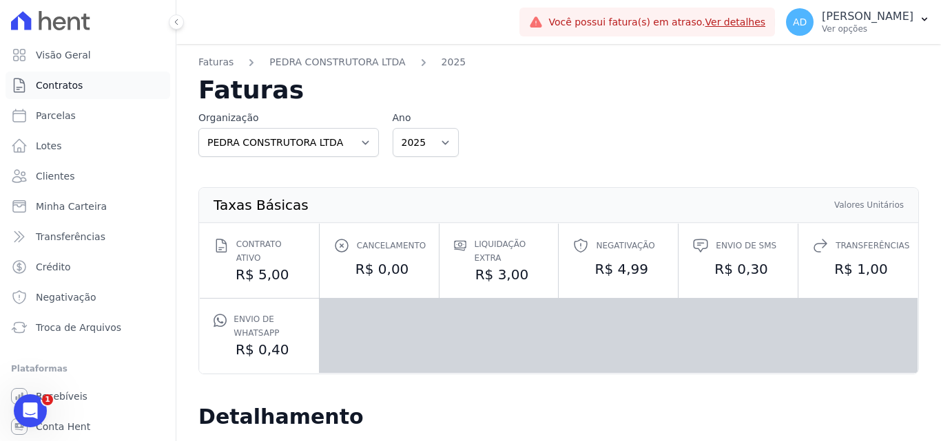
click at [85, 92] on link "Contratos" at bounding box center [88, 86] width 165 height 28
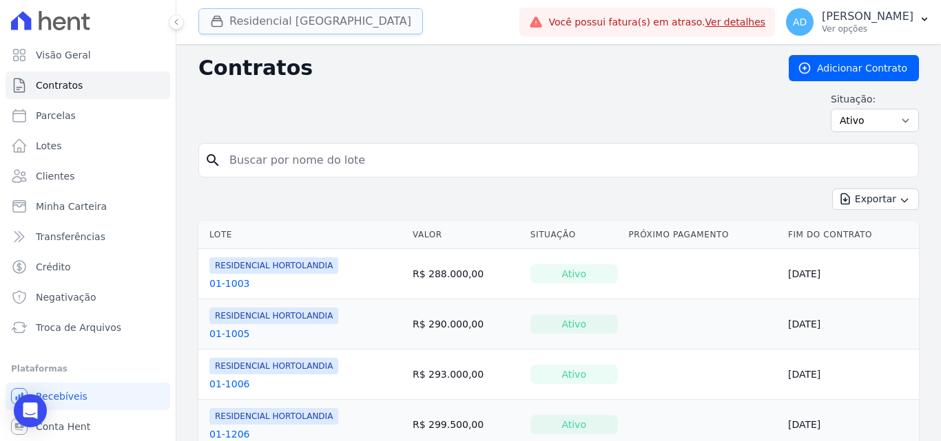
click at [331, 9] on button "Residencial [GEOGRAPHIC_DATA]" at bounding box center [310, 21] width 224 height 26
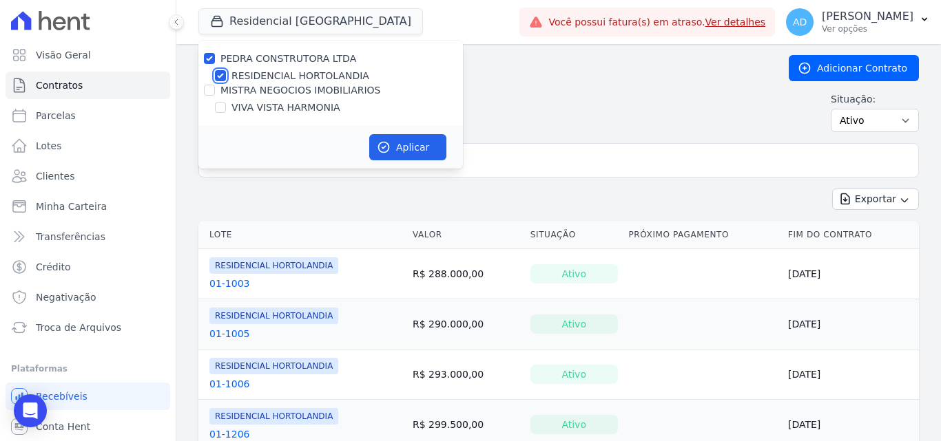
click at [218, 72] on input "RESIDENCIAL HORTOLANDIA" at bounding box center [220, 75] width 11 height 11
checkbox input "false"
click at [205, 91] on input "MISTRA NEGOCIOS IMOBILIARIOS" at bounding box center [209, 90] width 11 height 11
checkbox input "true"
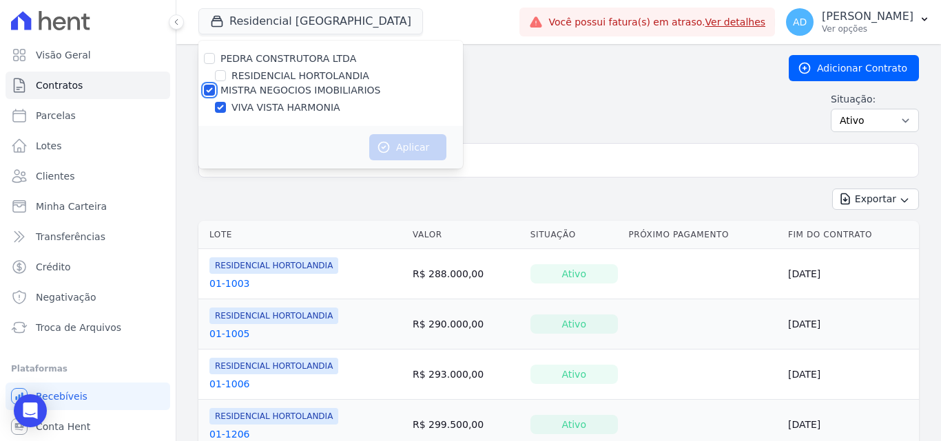
checkbox input "true"
click at [417, 150] on button "Aplicar" at bounding box center [407, 147] width 77 height 26
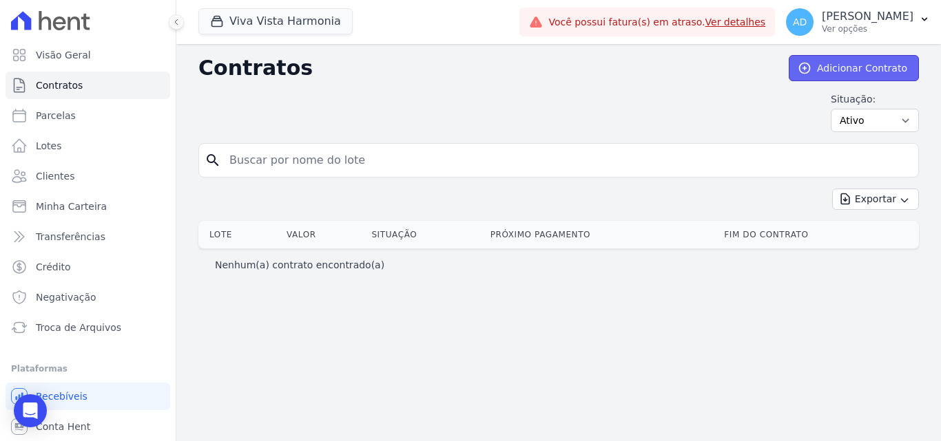
click at [861, 76] on link "Adicionar Contrato" at bounding box center [853, 68] width 130 height 26
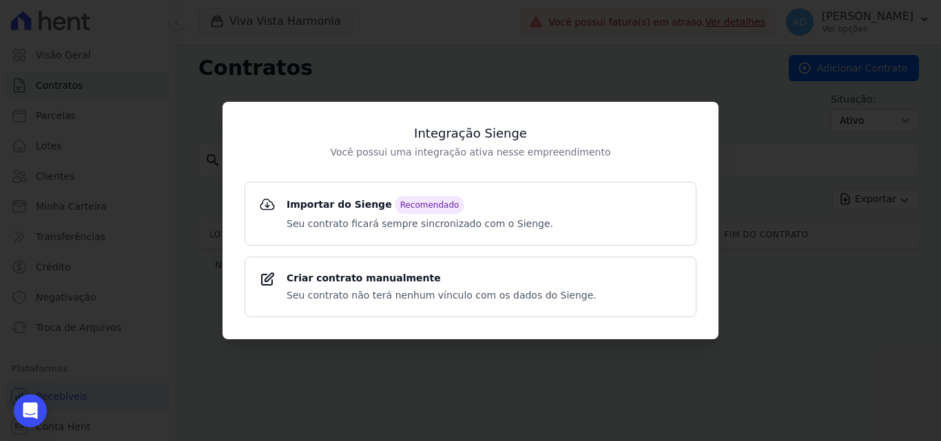
drag, startPoint x: 611, startPoint y: 58, endPoint x: 344, endPoint y: 9, distance: 270.9
click at [610, 58] on div "Integração Sienge Você possui uma integração ativa nesse empreendimento Importa…" at bounding box center [470, 220] width 941 height 441
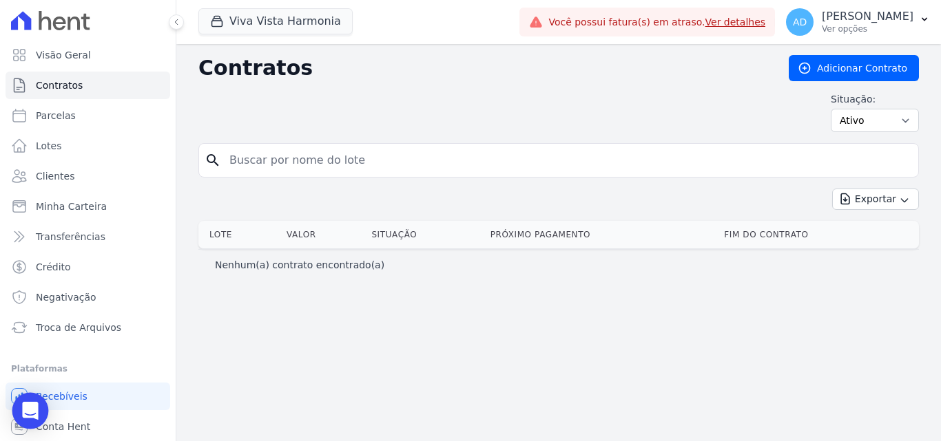
click at [42, 411] on div "Open Intercom Messenger" at bounding box center [30, 411] width 36 height 36
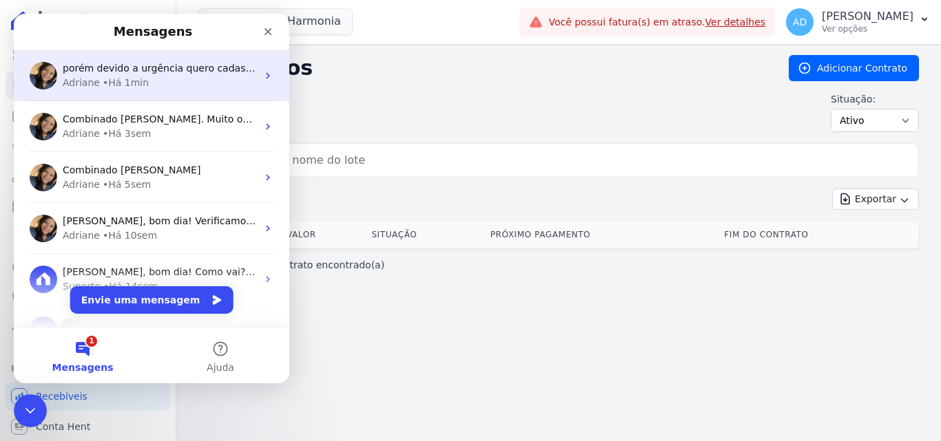
click at [172, 79] on div "Adriane • Há 1min" at bounding box center [160, 83] width 194 height 14
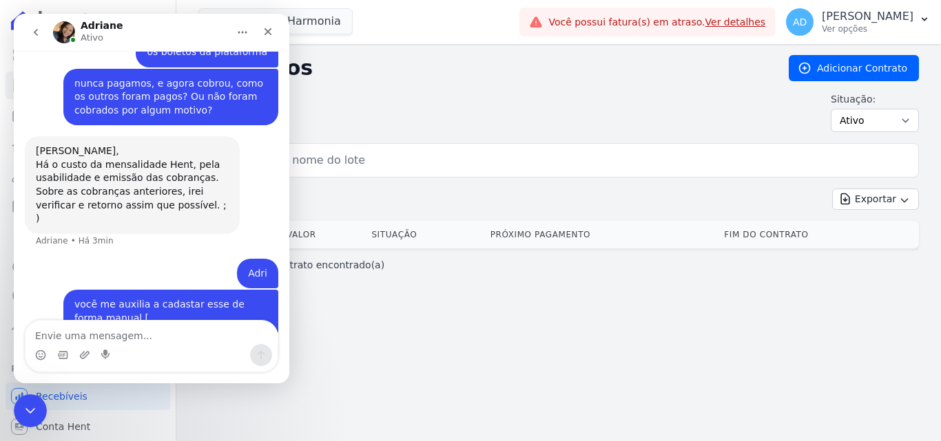
scroll to position [2674, 0]
click at [81, 342] on textarea "Envie uma mensagem..." at bounding box center [151, 332] width 252 height 23
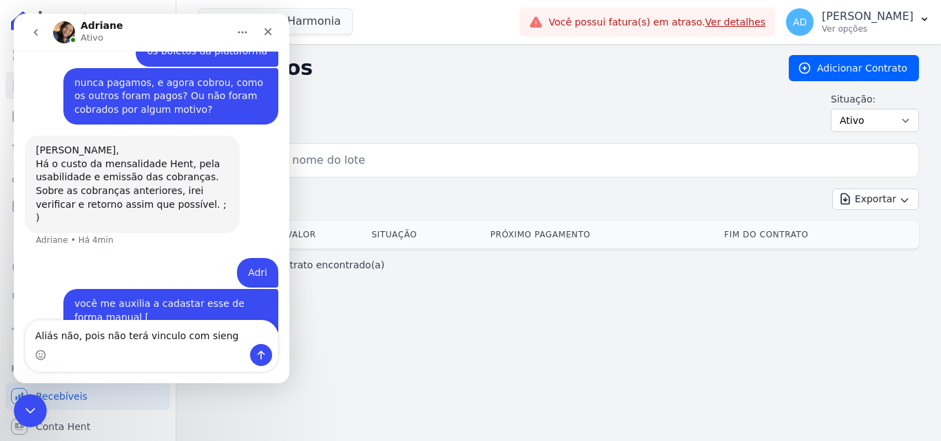
type textarea "Aliás não, pois não terá vinculo com sienge"
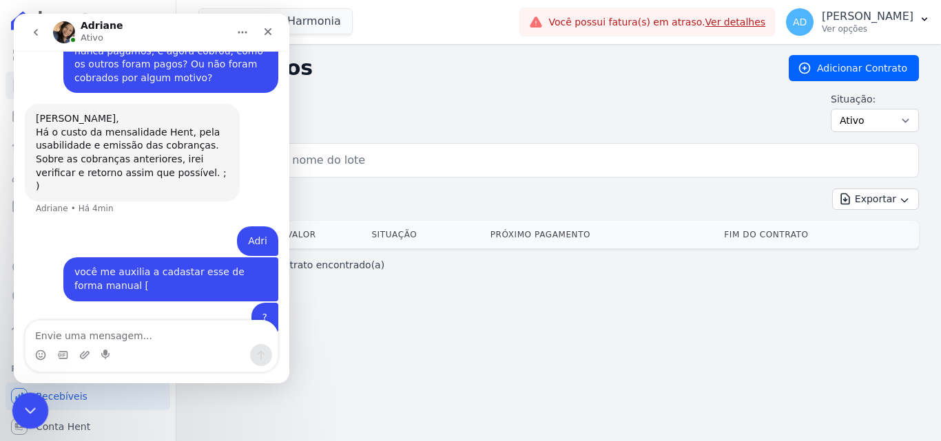
click at [14, 404] on div "Encerramento do Messenger da Intercom" at bounding box center [28, 408] width 33 height 33
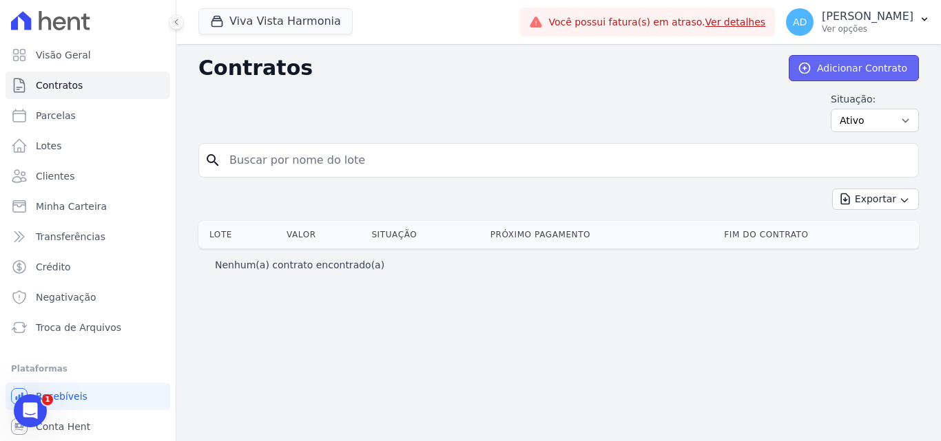
click at [861, 75] on link "Adicionar Contrato" at bounding box center [853, 68] width 130 height 26
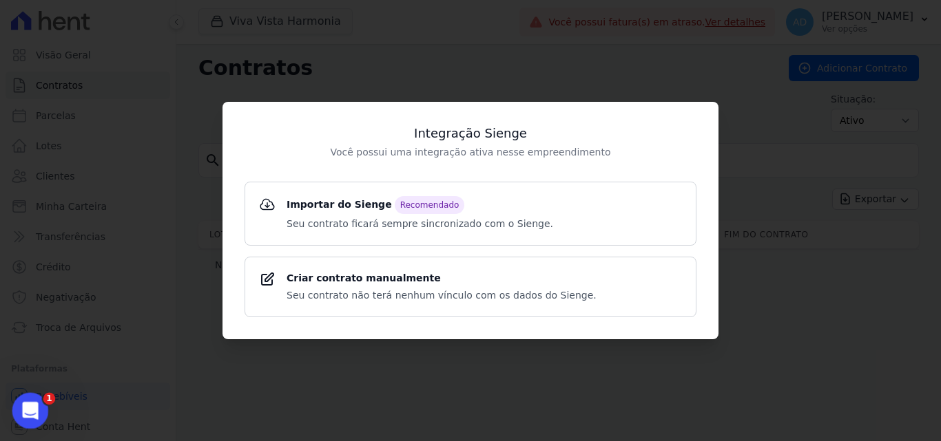
click at [23, 402] on icon "Abertura do Messenger da Intercom" at bounding box center [28, 409] width 23 height 23
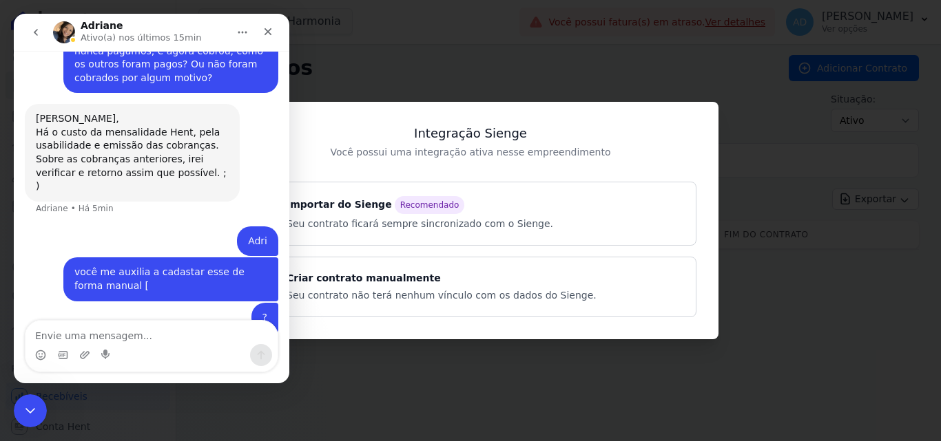
click at [91, 333] on textarea "Envie uma mensagem..." at bounding box center [151, 332] width 252 height 23
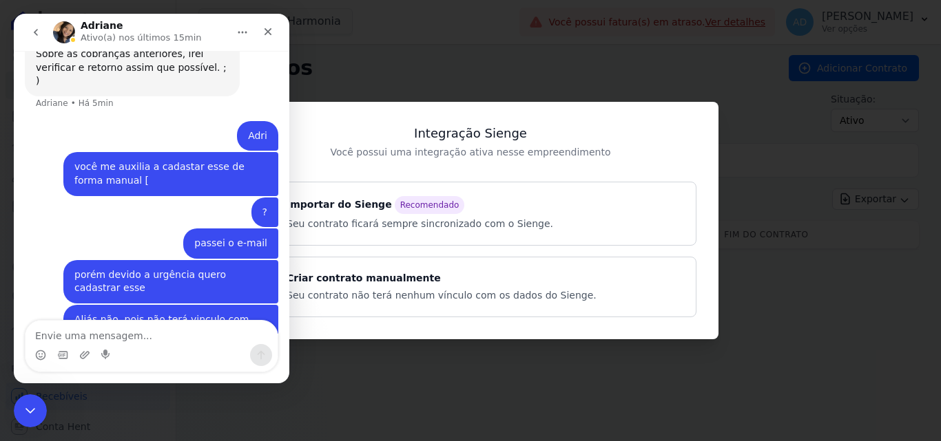
scroll to position [2813, 0]
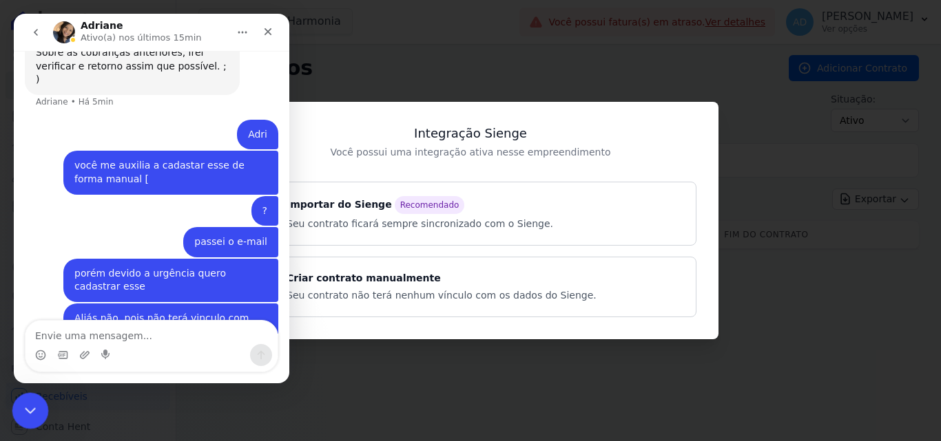
click at [17, 409] on div "Encerramento do Messenger da Intercom" at bounding box center [28, 408] width 33 height 33
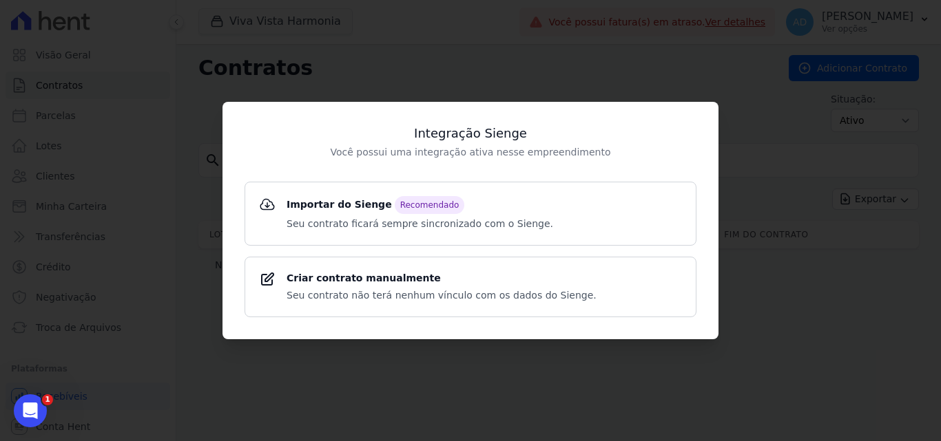
click at [284, 89] on div "Integração Sienge Você possui uma integração ativa nesse empreendimento Importa…" at bounding box center [470, 220] width 941 height 441
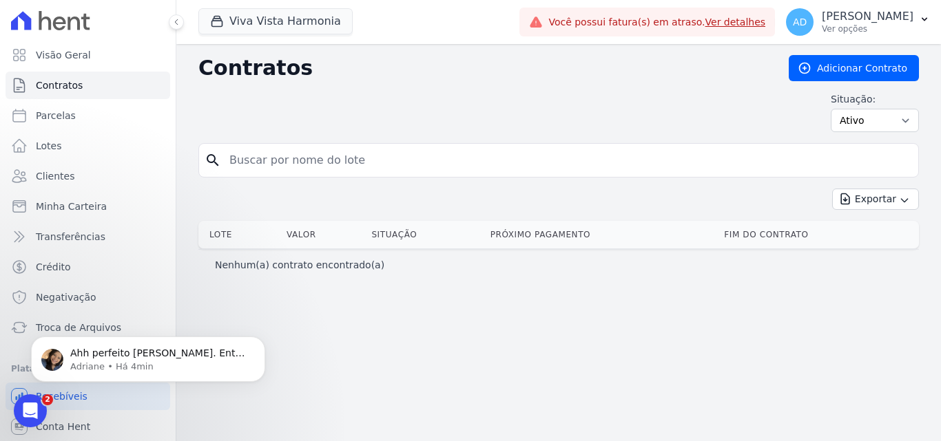
scroll to position [2975, 0]
click at [147, 356] on p "Ahh perfeito [PERSON_NAME]. Então vamos lá: Separei este artigo, mas qualquer d…" at bounding box center [159, 354] width 178 height 14
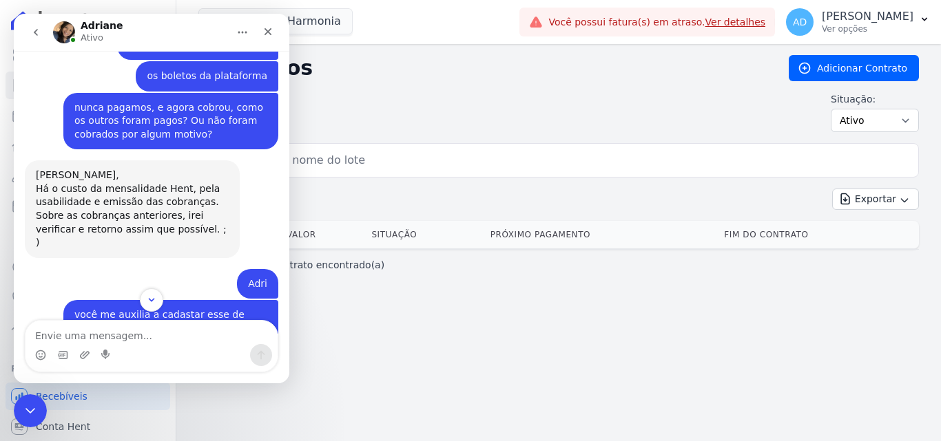
scroll to position [2584, 0]
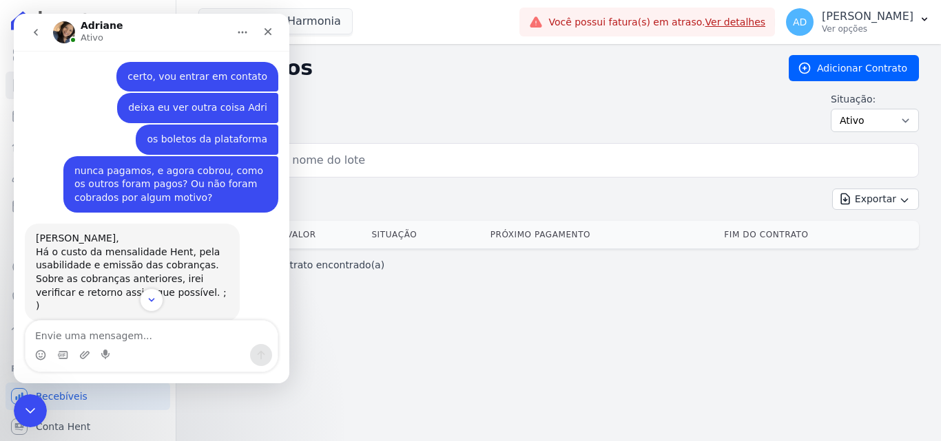
click at [100, 340] on textarea "Envie uma mensagem..." at bounding box center [151, 332] width 252 height 23
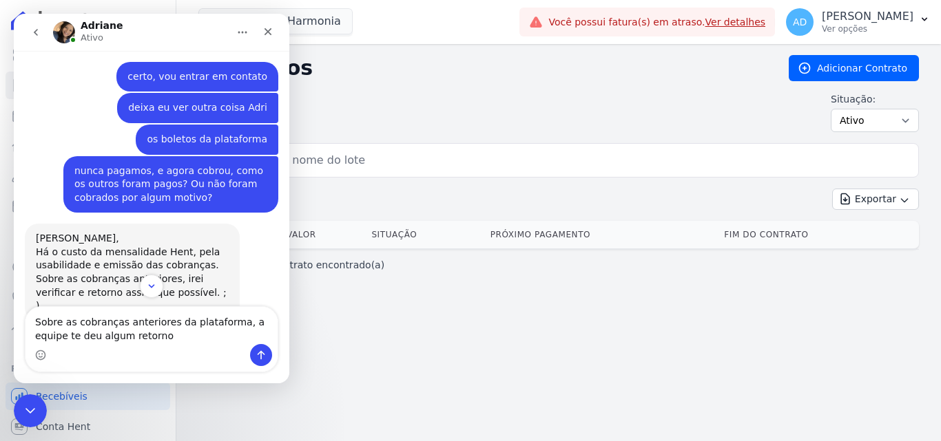
type textarea "Sobre as cobranças anteriores da plataforma, a equipe te deu algum retorno?"
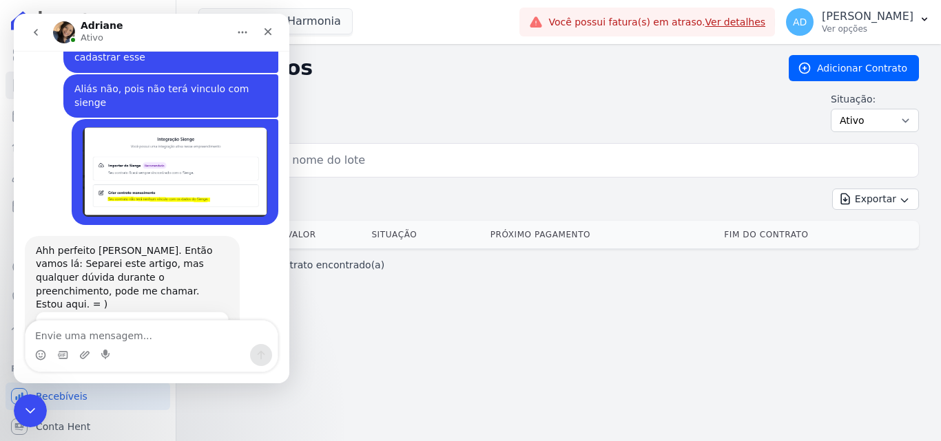
scroll to position [3029, 0]
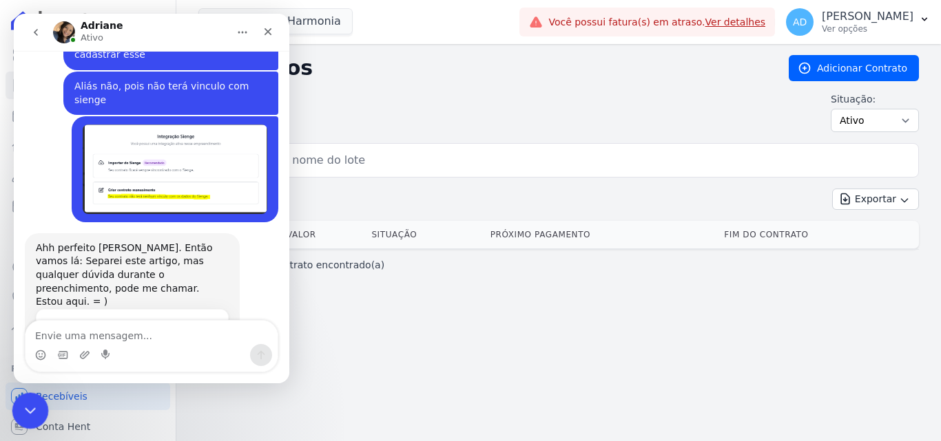
drag, startPoint x: 36, startPoint y: 412, endPoint x: 96, endPoint y: 793, distance: 386.1
click at [38, 412] on div "Encerramento do Messenger da Intercom" at bounding box center [28, 408] width 33 height 33
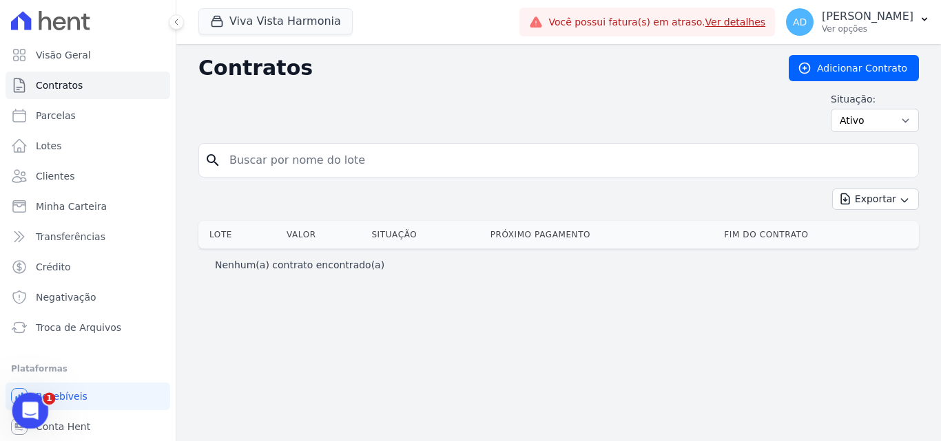
click at [30, 411] on icon "Abertura do Messenger da Intercom" at bounding box center [28, 409] width 23 height 23
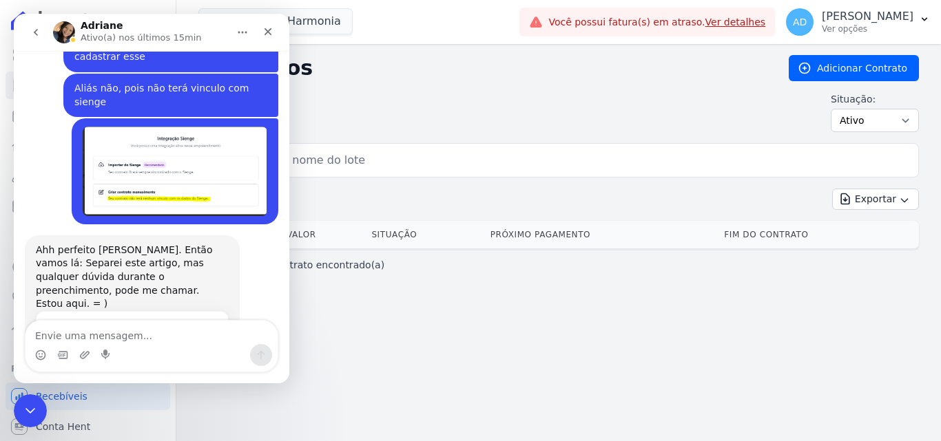
click at [428, 119] on div "Situação: Ativo Todos Pausado Distratado Rascunho Expirado Encerrado" at bounding box center [558, 112] width 720 height 40
drag, startPoint x: 30, startPoint y: 410, endPoint x: 87, endPoint y: 664, distance: 260.3
click at [30, 410] on icon "Encerramento do Messenger da Intercom" at bounding box center [28, 409] width 17 height 17
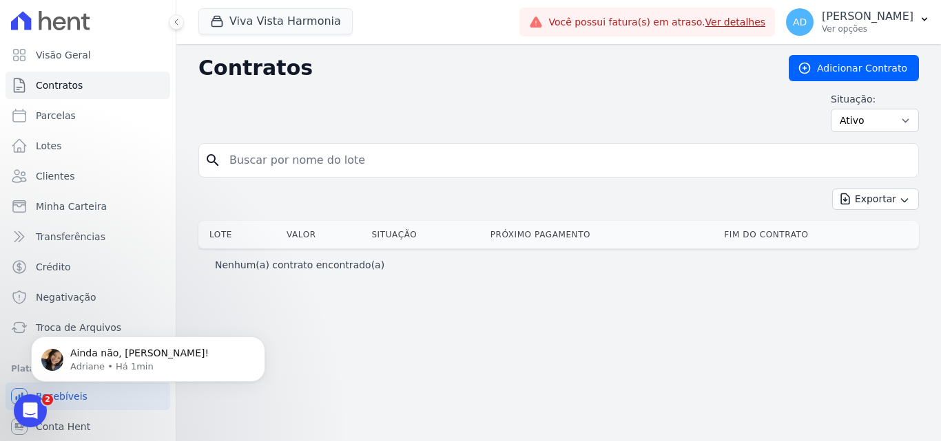
scroll to position [3070, 0]
click at [157, 355] on p "Ainda não, [PERSON_NAME]!" at bounding box center [159, 354] width 178 height 14
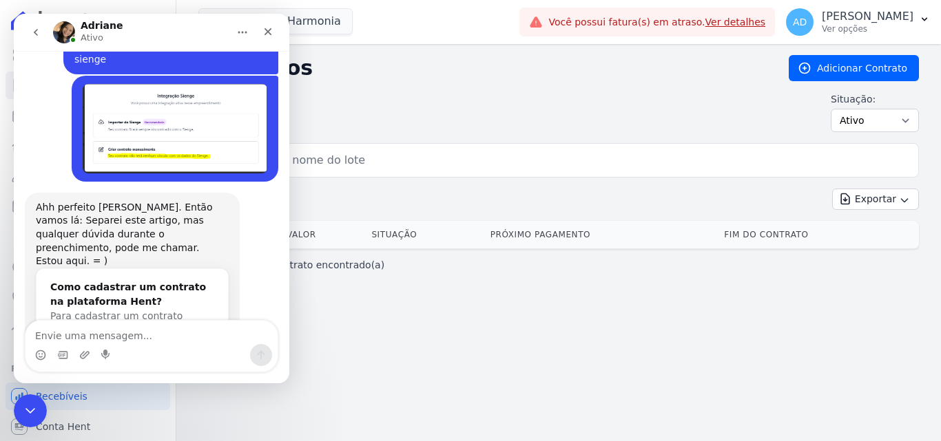
scroll to position [3092, 0]
